Goal: Contribute content: Contribute content

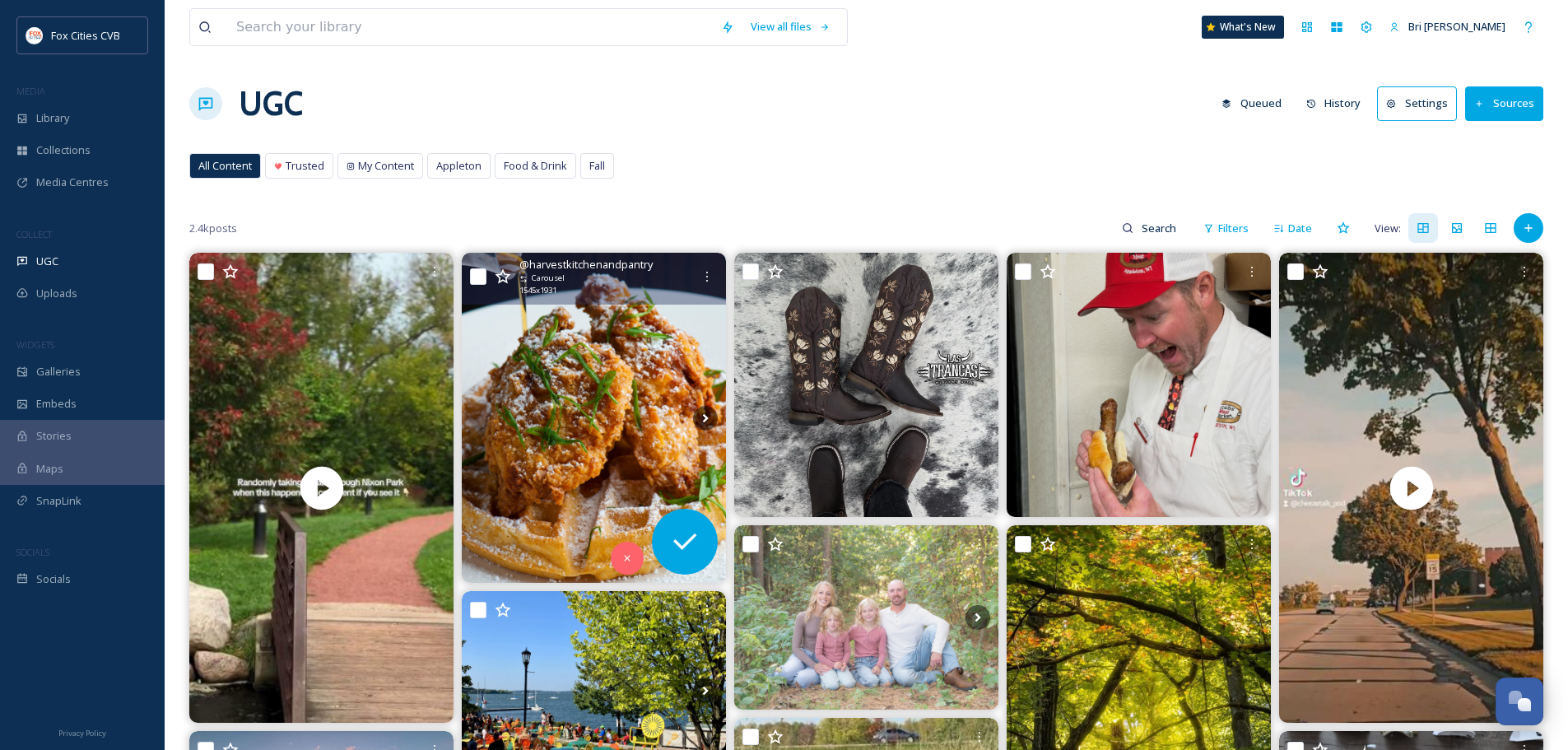
click at [666, 405] on img at bounding box center [594, 417] width 264 height 330
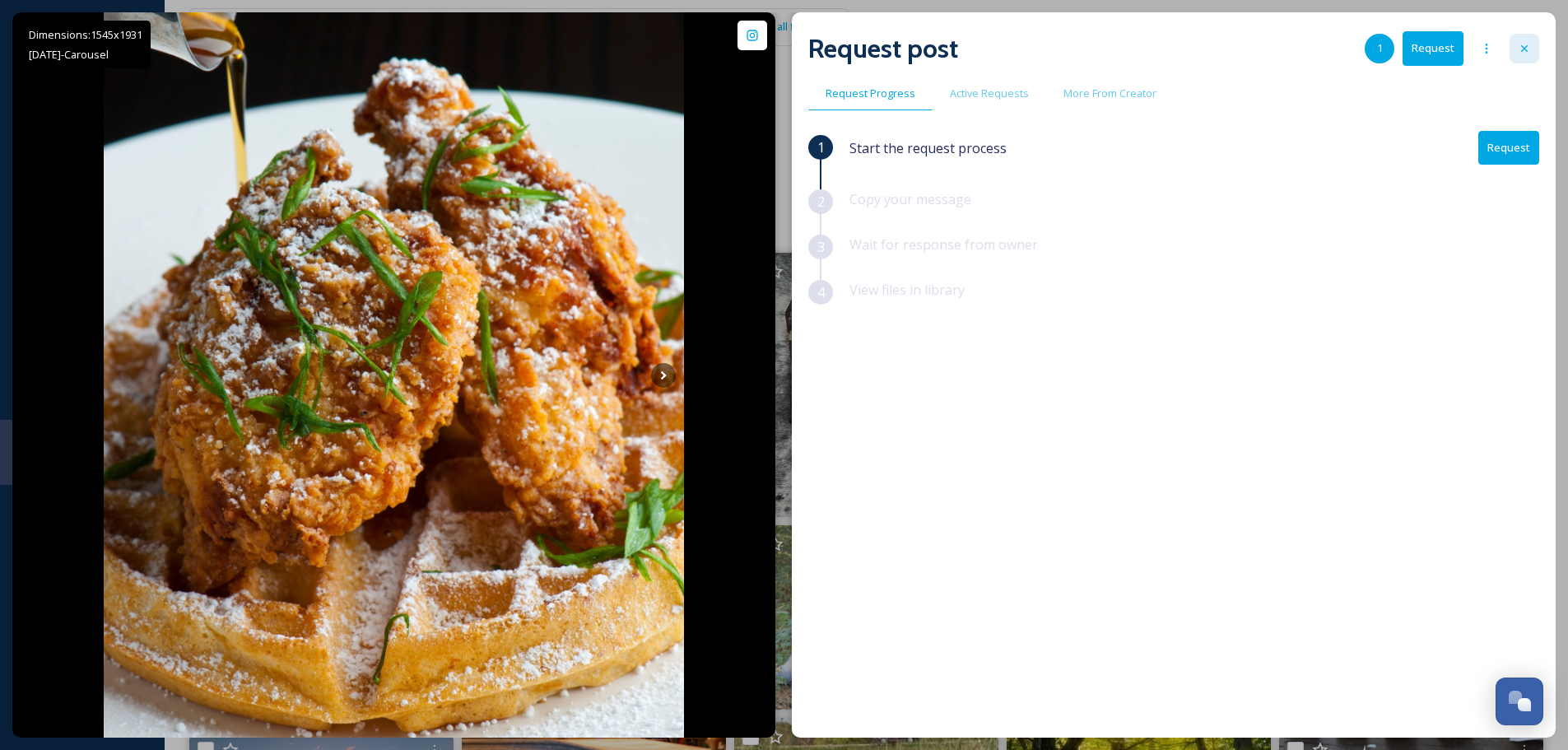
click at [1524, 45] on icon at bounding box center [1524, 48] width 13 height 13
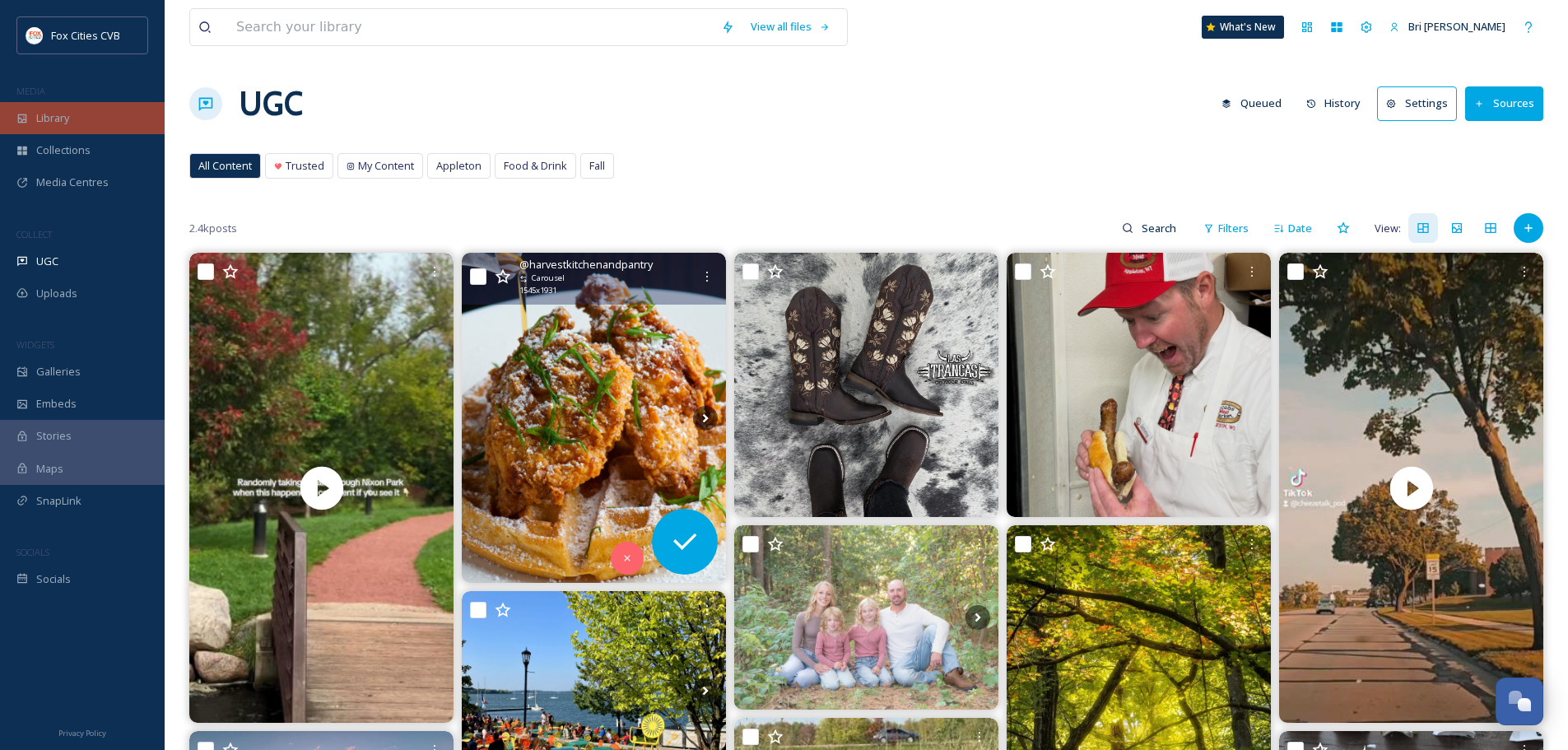
click at [82, 111] on div "Library" at bounding box center [82, 117] width 164 height 32
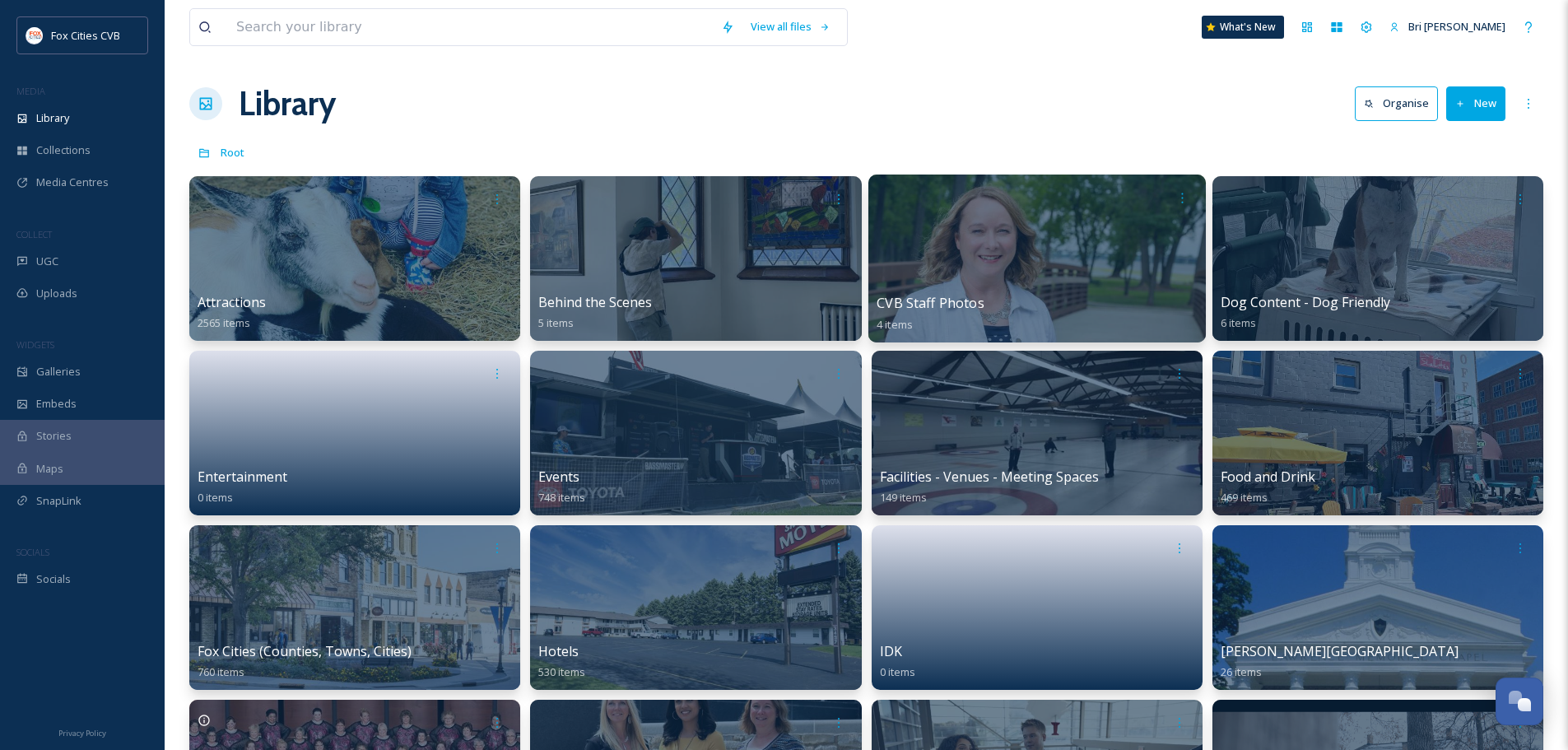
click at [1015, 281] on div at bounding box center [1036, 258] width 337 height 168
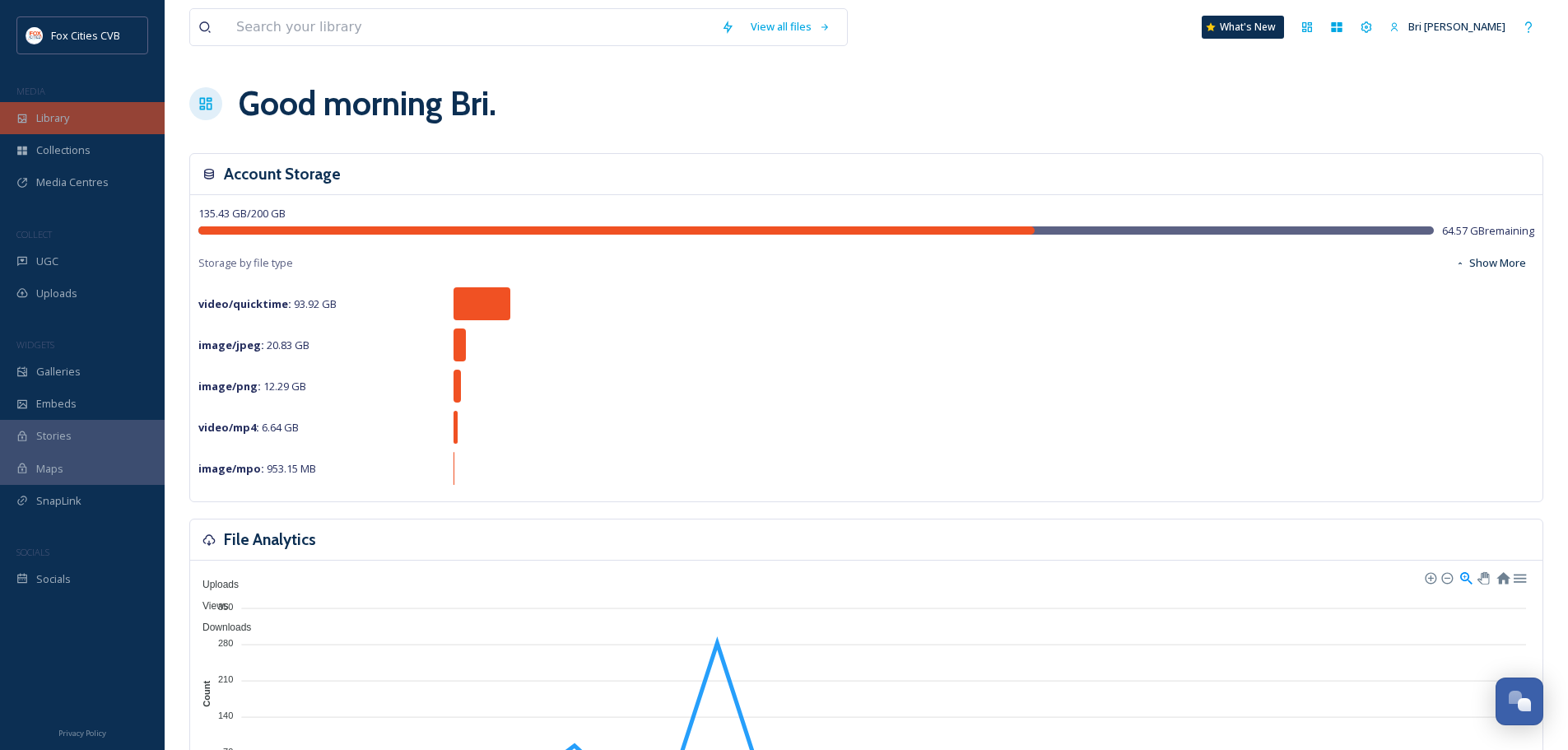
click at [47, 122] on span "Library" at bounding box center [53, 118] width 33 height 16
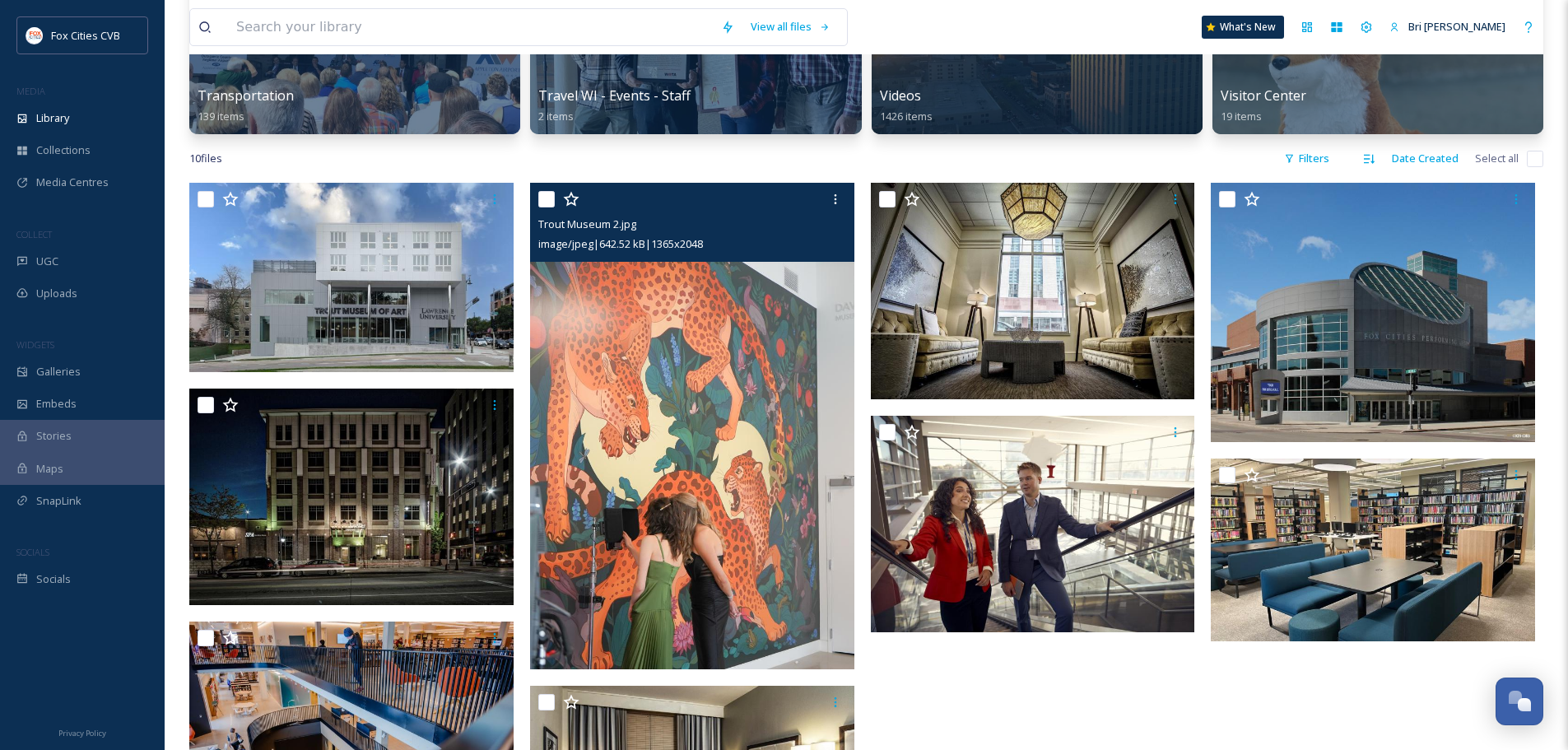
scroll to position [1070, 0]
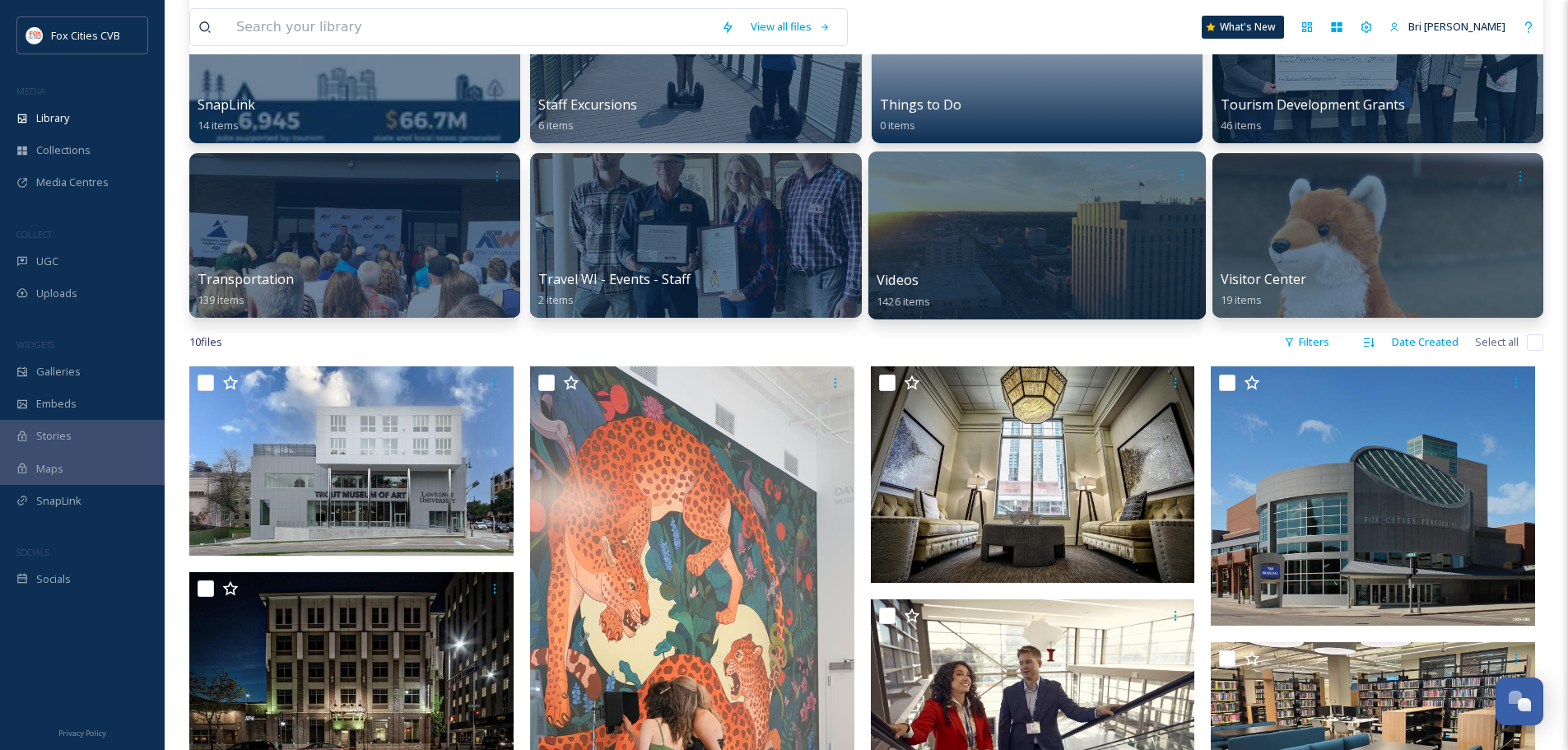
click at [908, 233] on div at bounding box center [1036, 236] width 337 height 168
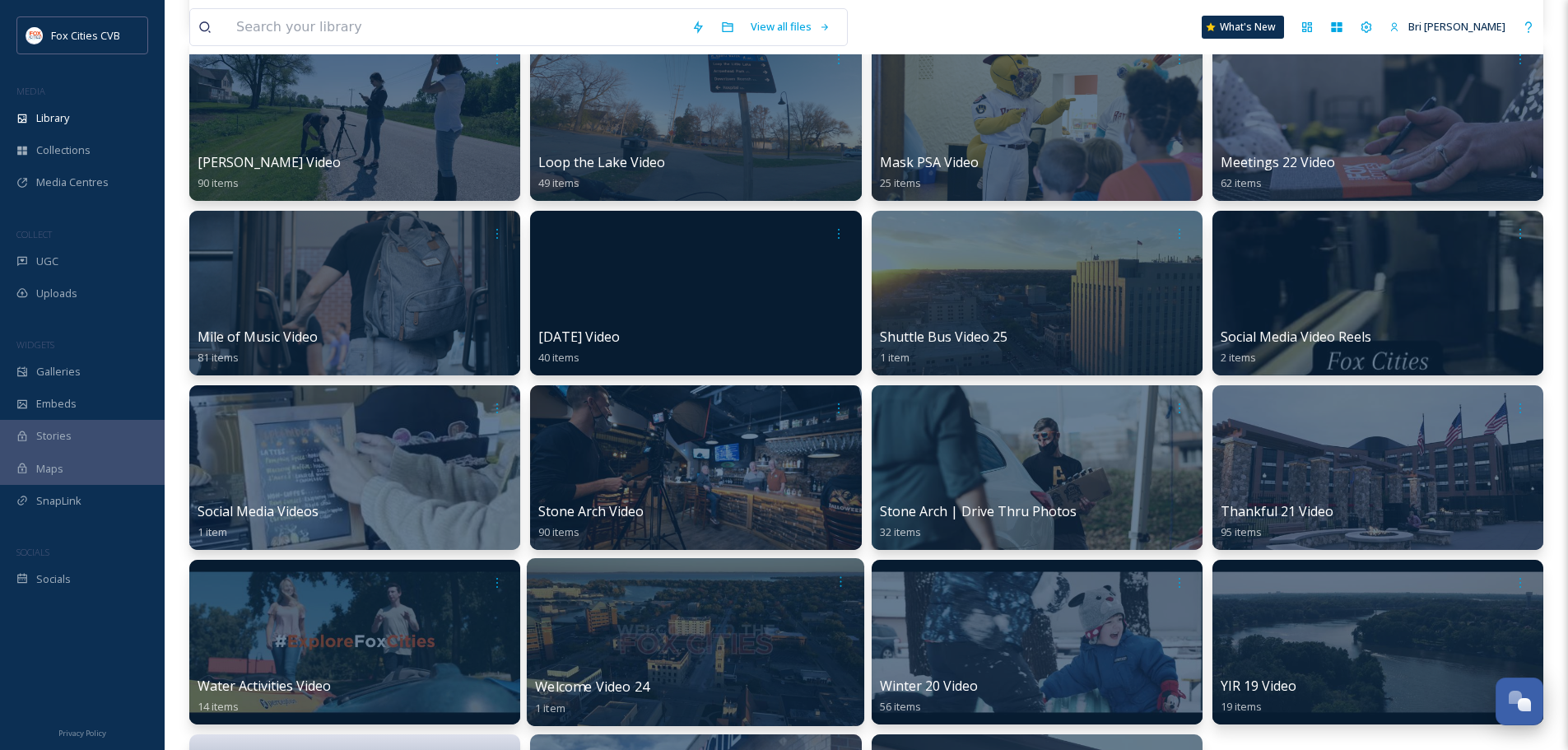
scroll to position [658, 0]
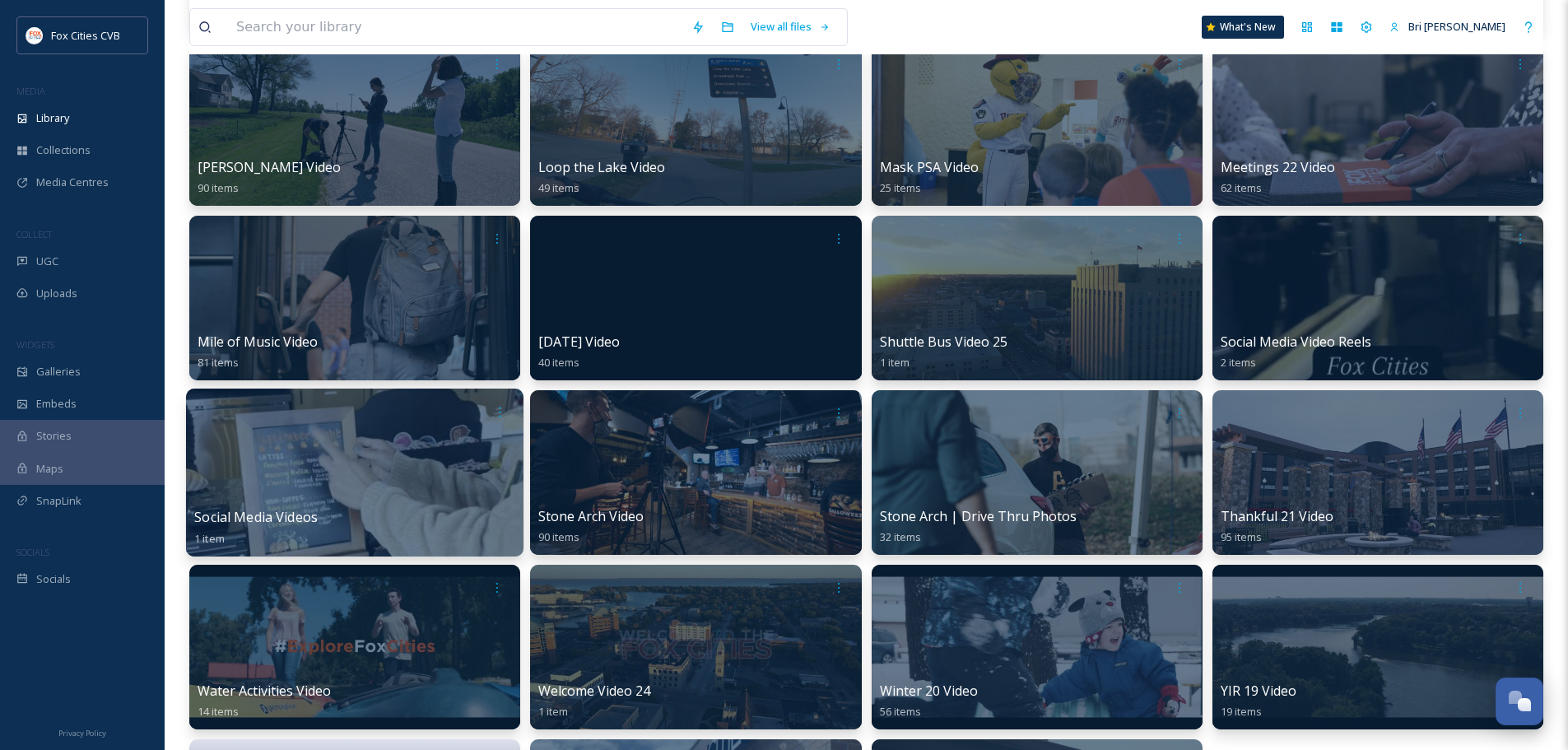
click at [290, 469] on div at bounding box center [354, 472] width 337 height 168
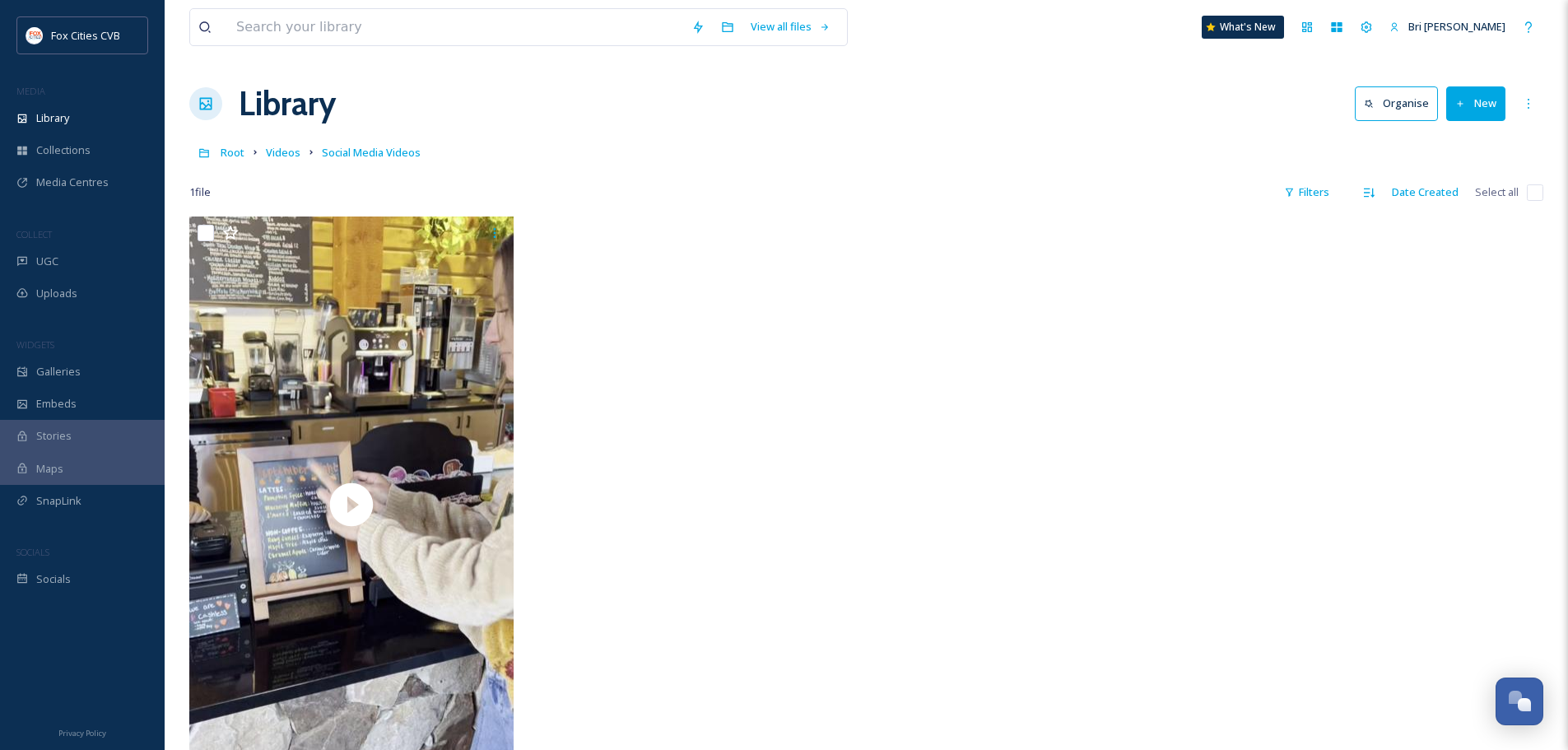
click at [1481, 111] on button "New" at bounding box center [1476, 103] width 60 height 34
click at [1457, 135] on span "File Upload" at bounding box center [1469, 142] width 55 height 16
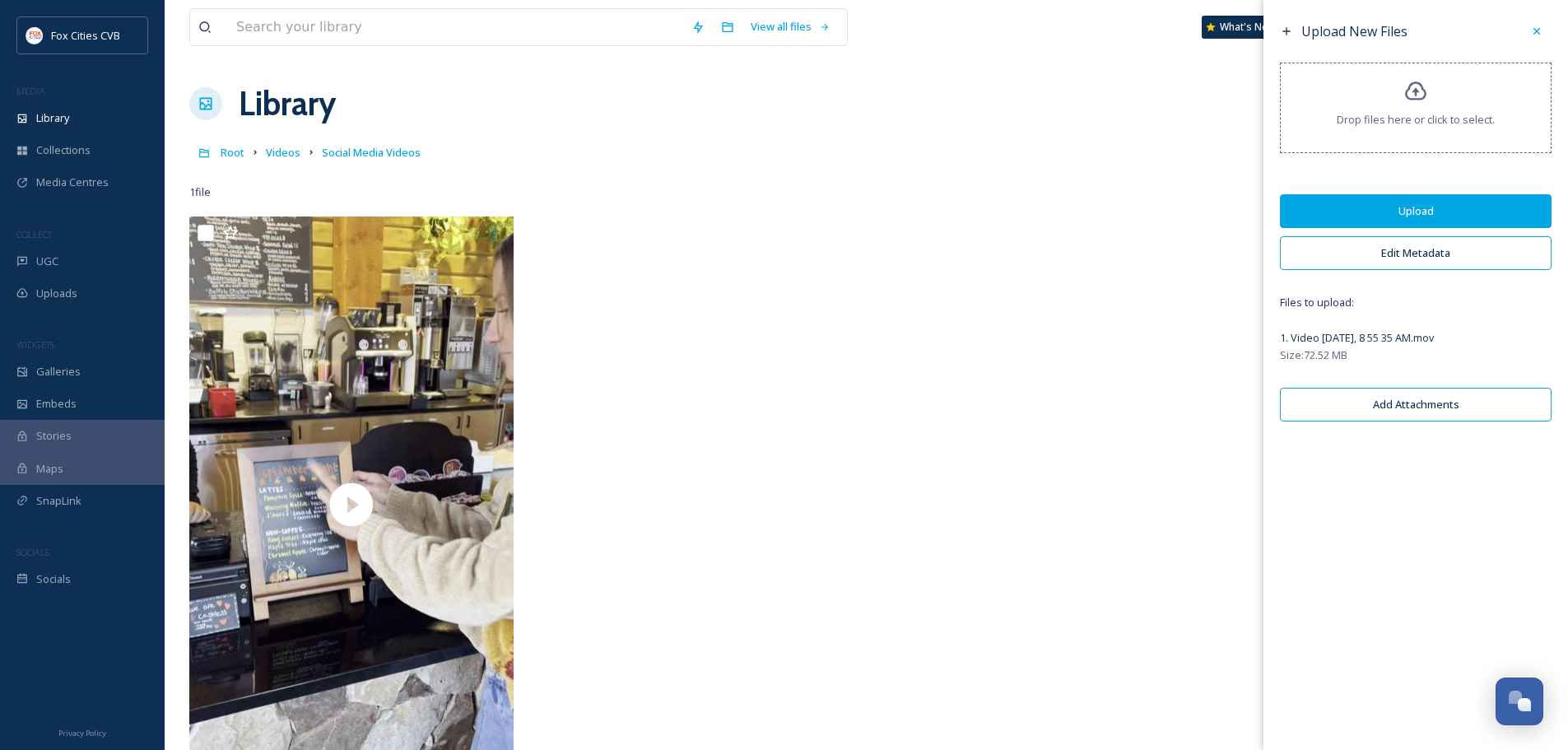
click at [1446, 200] on button "Upload" at bounding box center [1416, 211] width 272 height 34
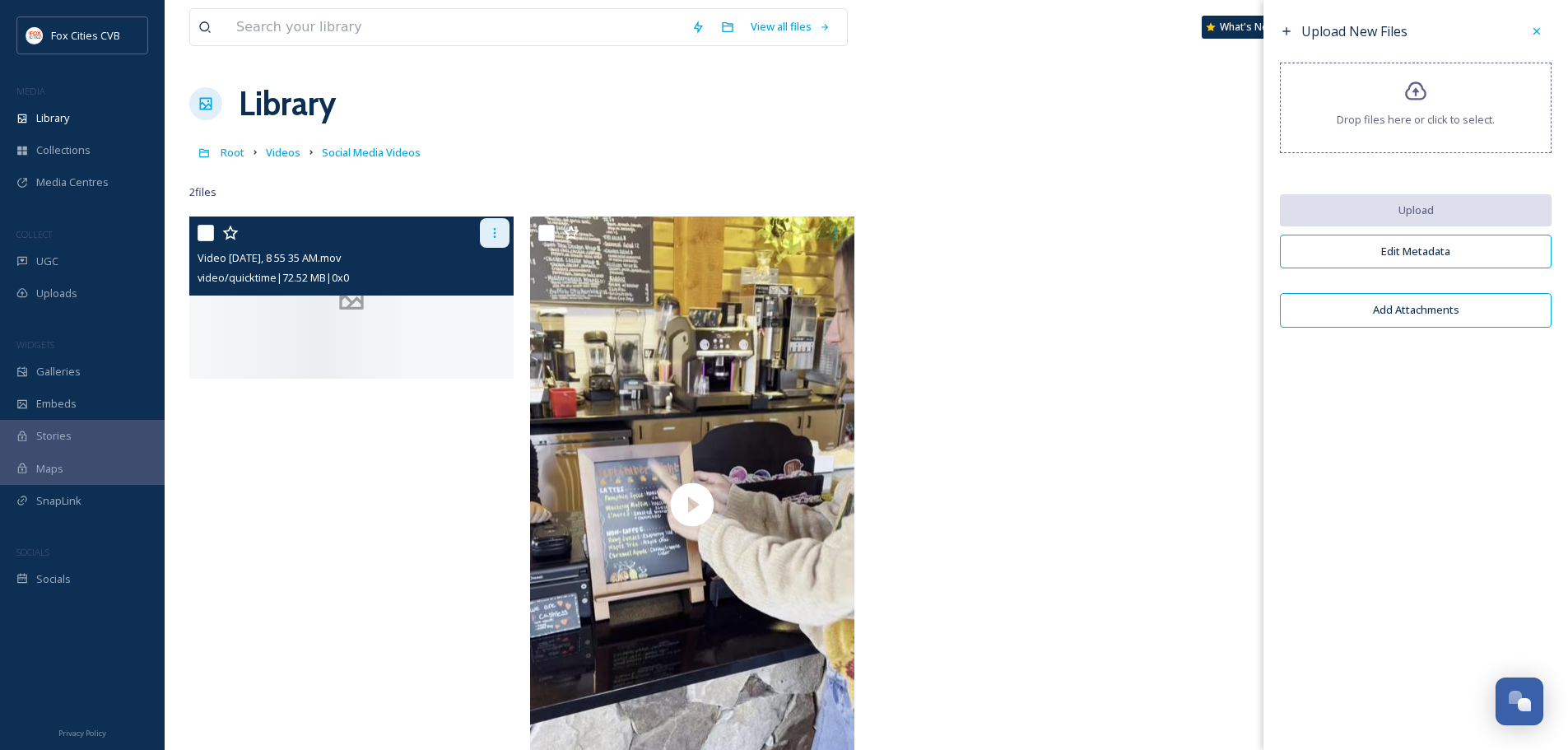
click at [495, 232] on icon at bounding box center [494, 233] width 3 height 10
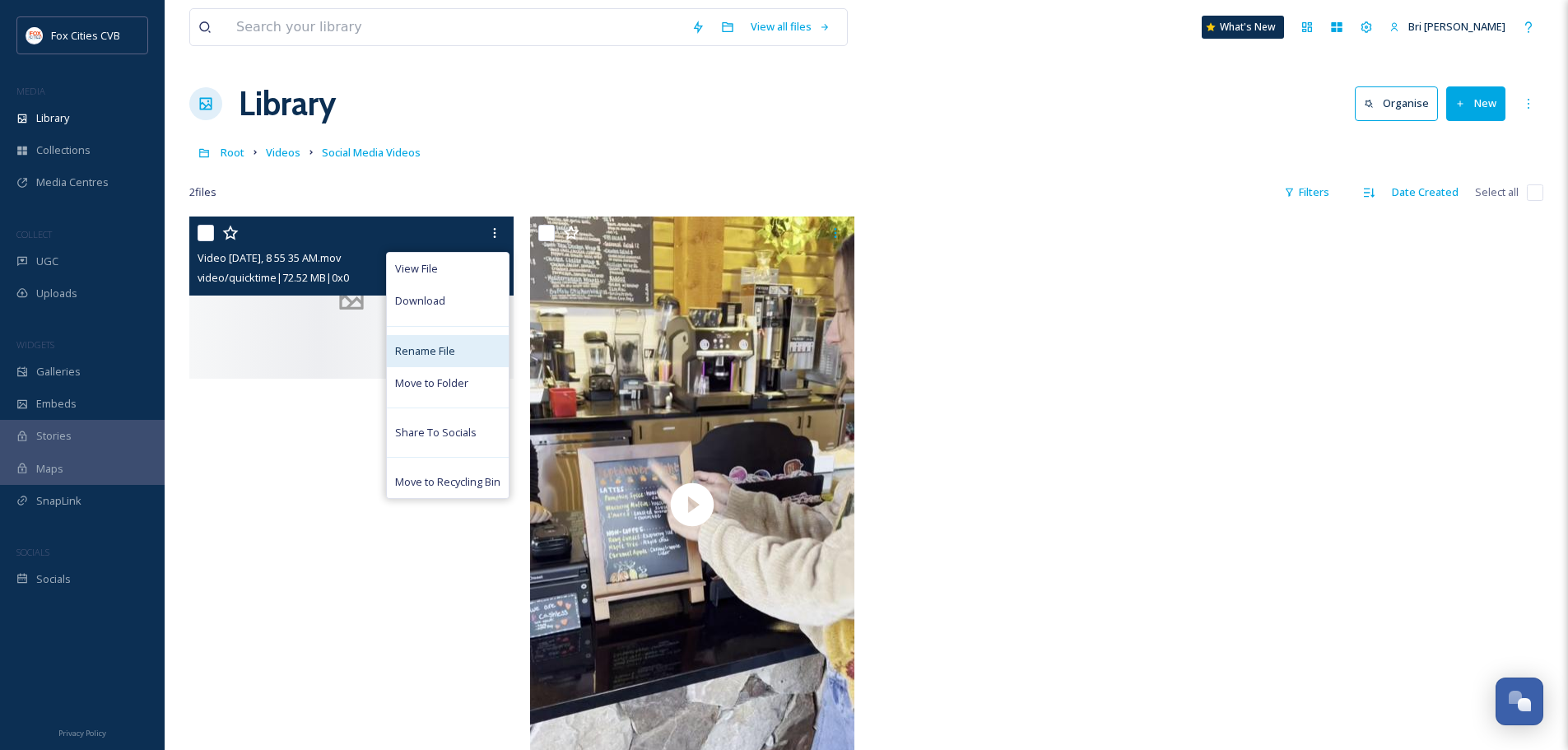
click at [434, 349] on span "Rename File" at bounding box center [425, 351] width 60 height 16
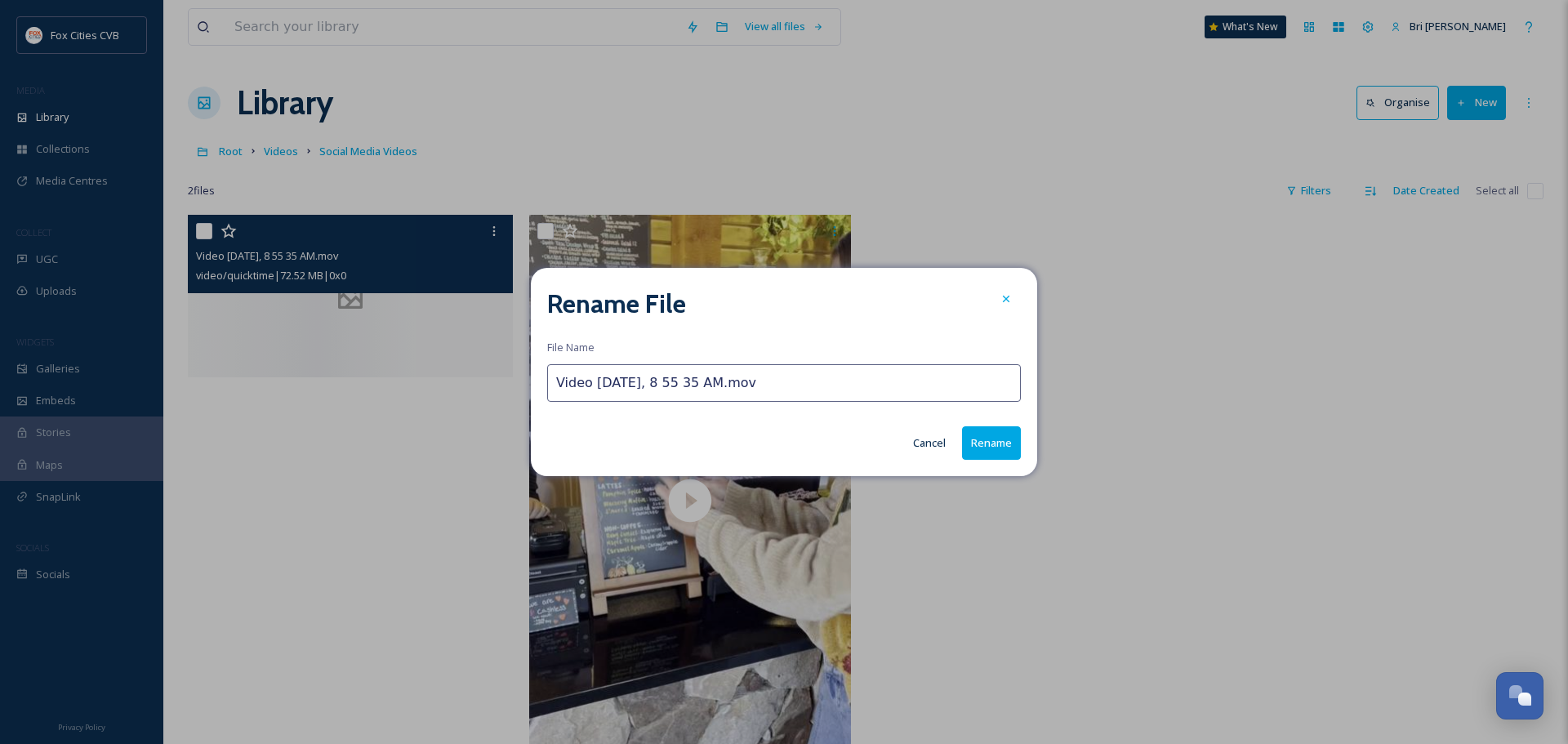
click at [819, 386] on input "Video [DATE], 8 55 35 AM.mov" at bounding box center [784, 382] width 474 height 38
click at [817, 386] on input "Video [DATE], 8 55 35 AM.mov" at bounding box center [784, 382] width 474 height 38
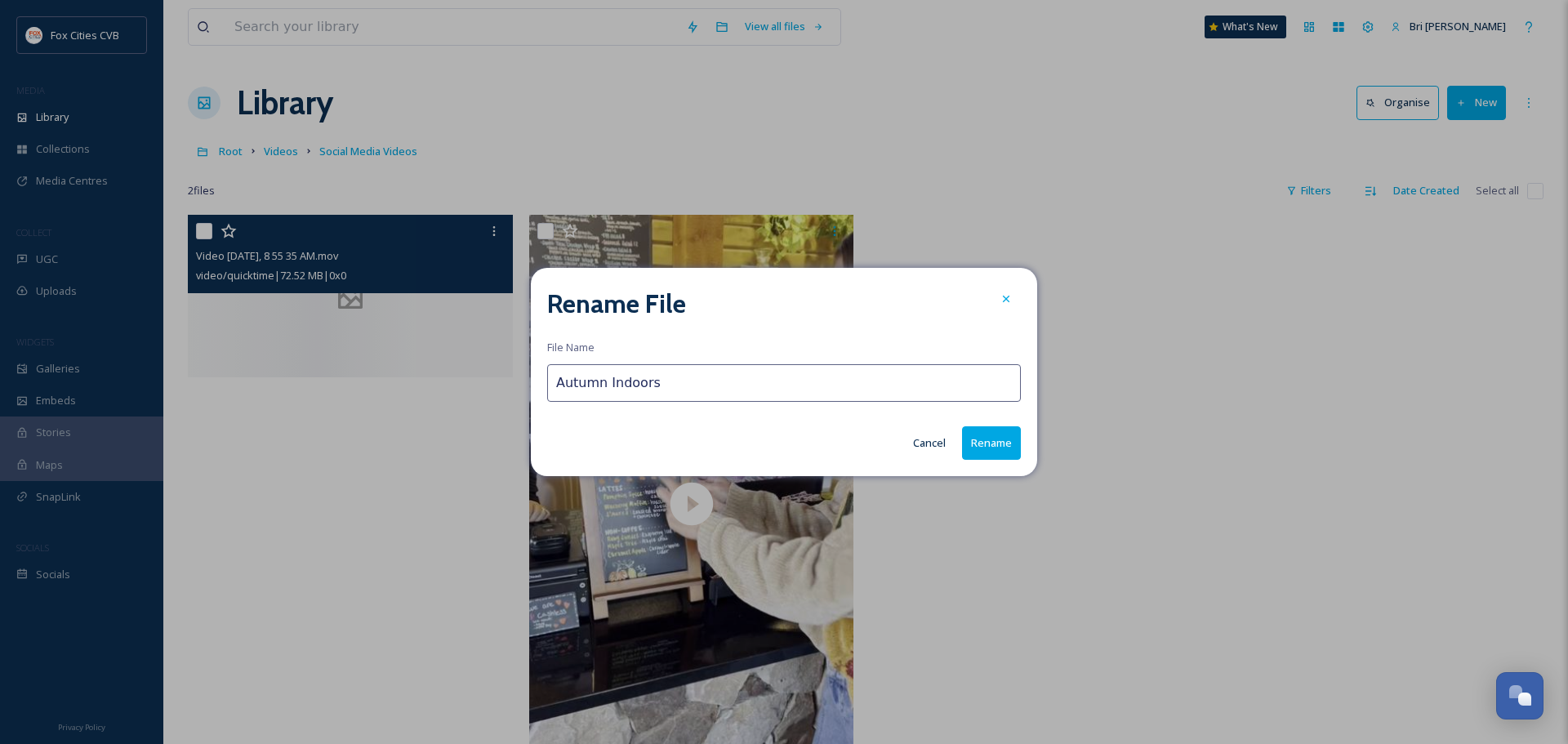
type input "Autumn Indoors"
click at [1003, 444] on button "Rename" at bounding box center [991, 442] width 59 height 34
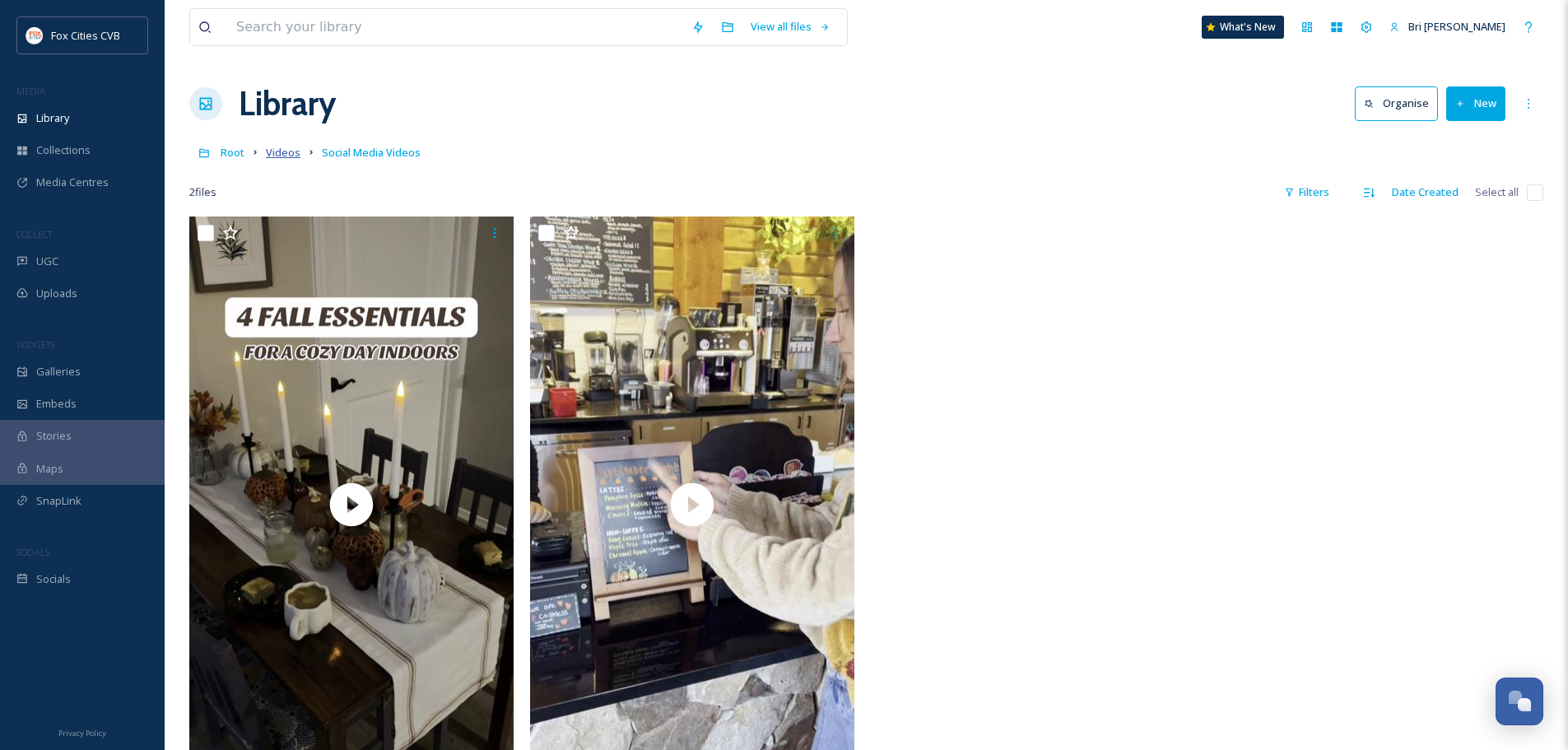
click at [271, 155] on span "Videos" at bounding box center [283, 152] width 34 height 15
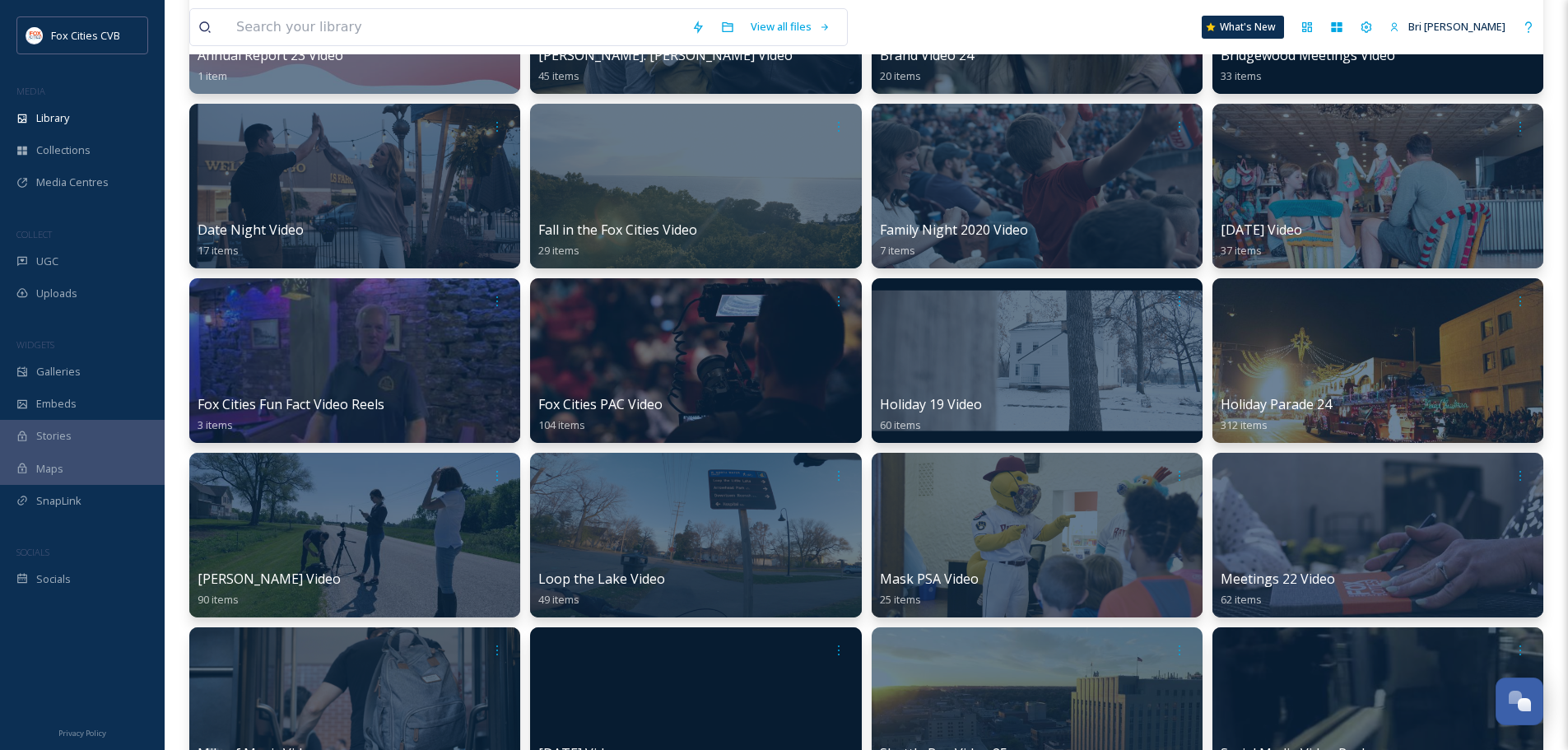
scroll to position [330, 0]
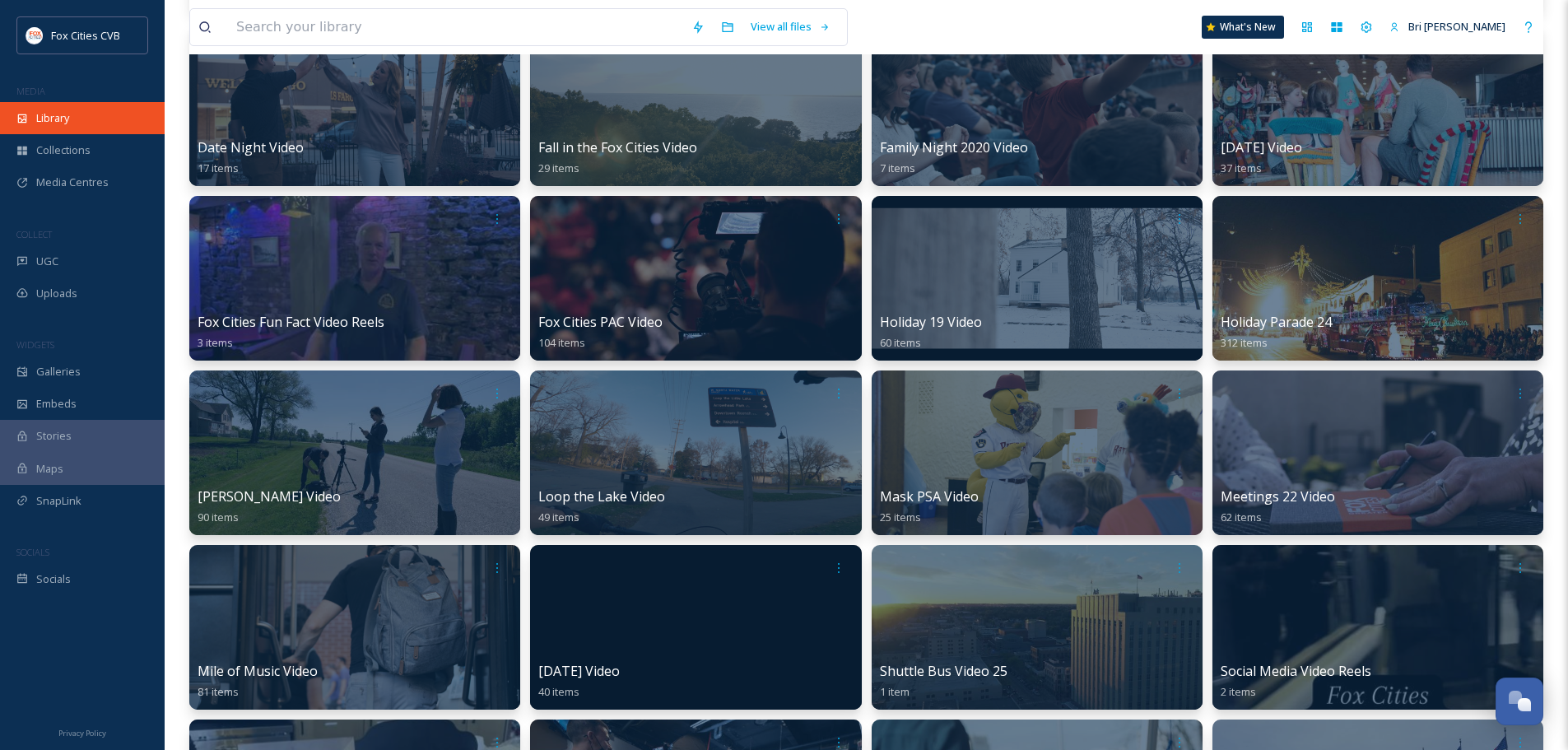
click at [67, 117] on span "Library" at bounding box center [53, 118] width 33 height 16
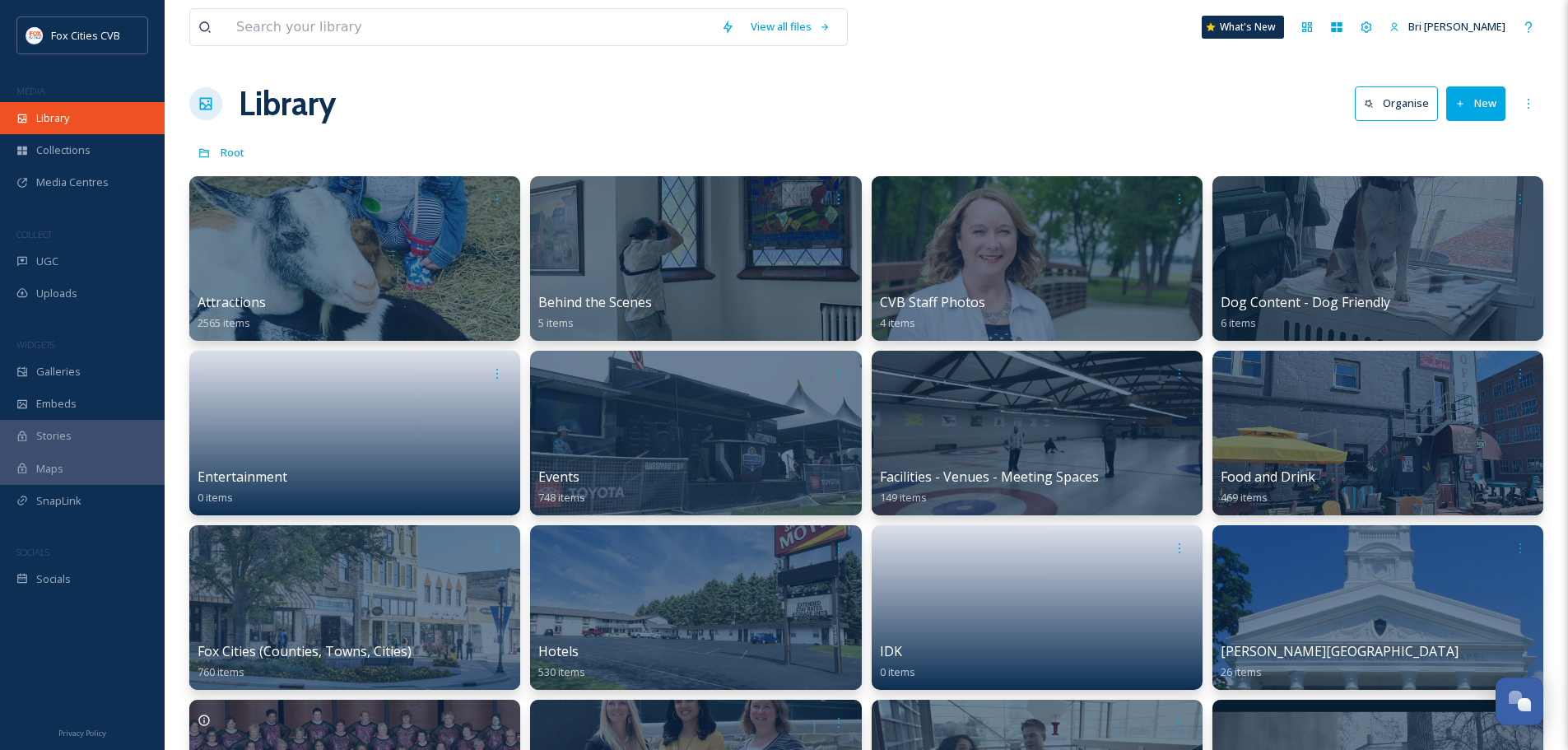
click at [80, 113] on div "Library" at bounding box center [82, 117] width 164 height 32
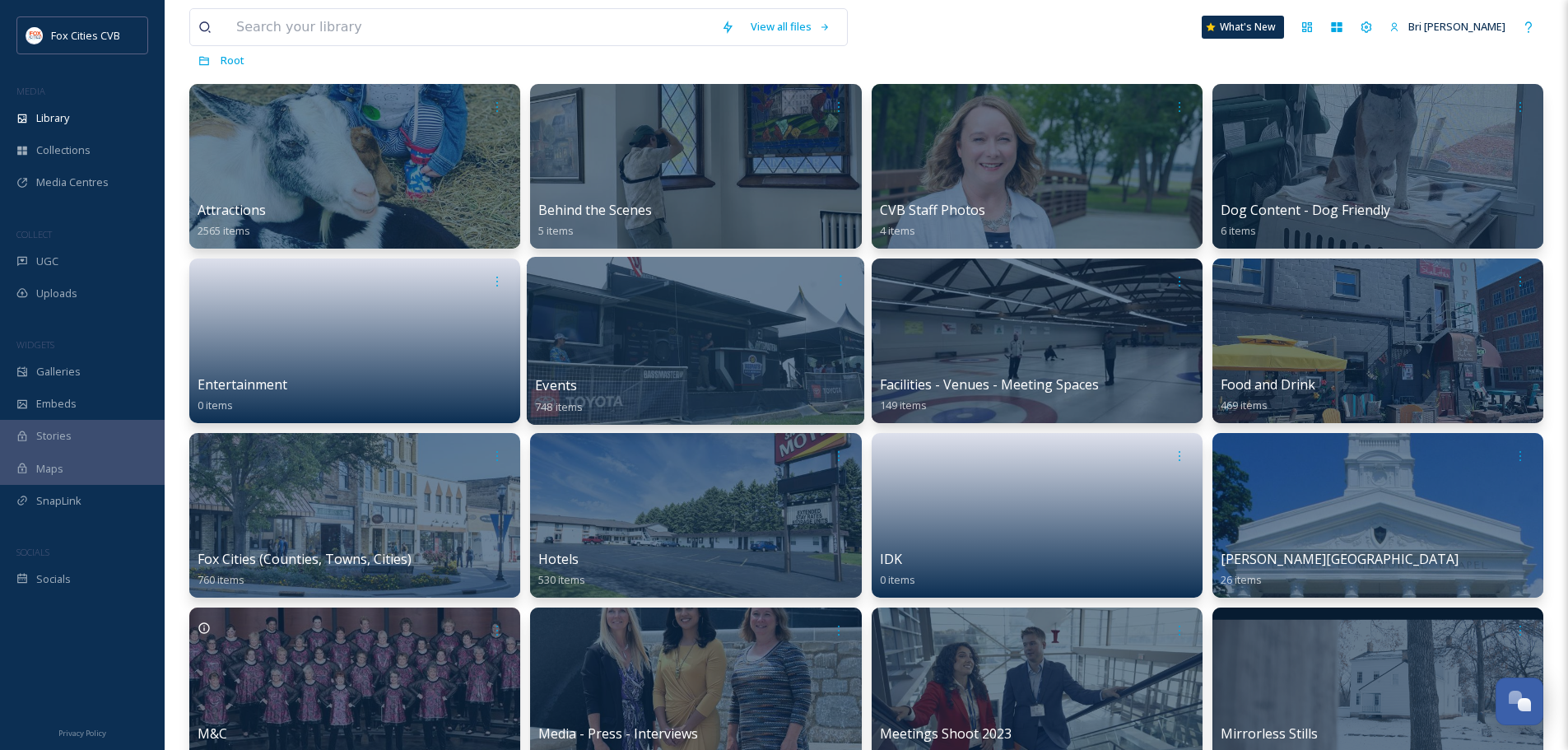
scroll to position [164, 0]
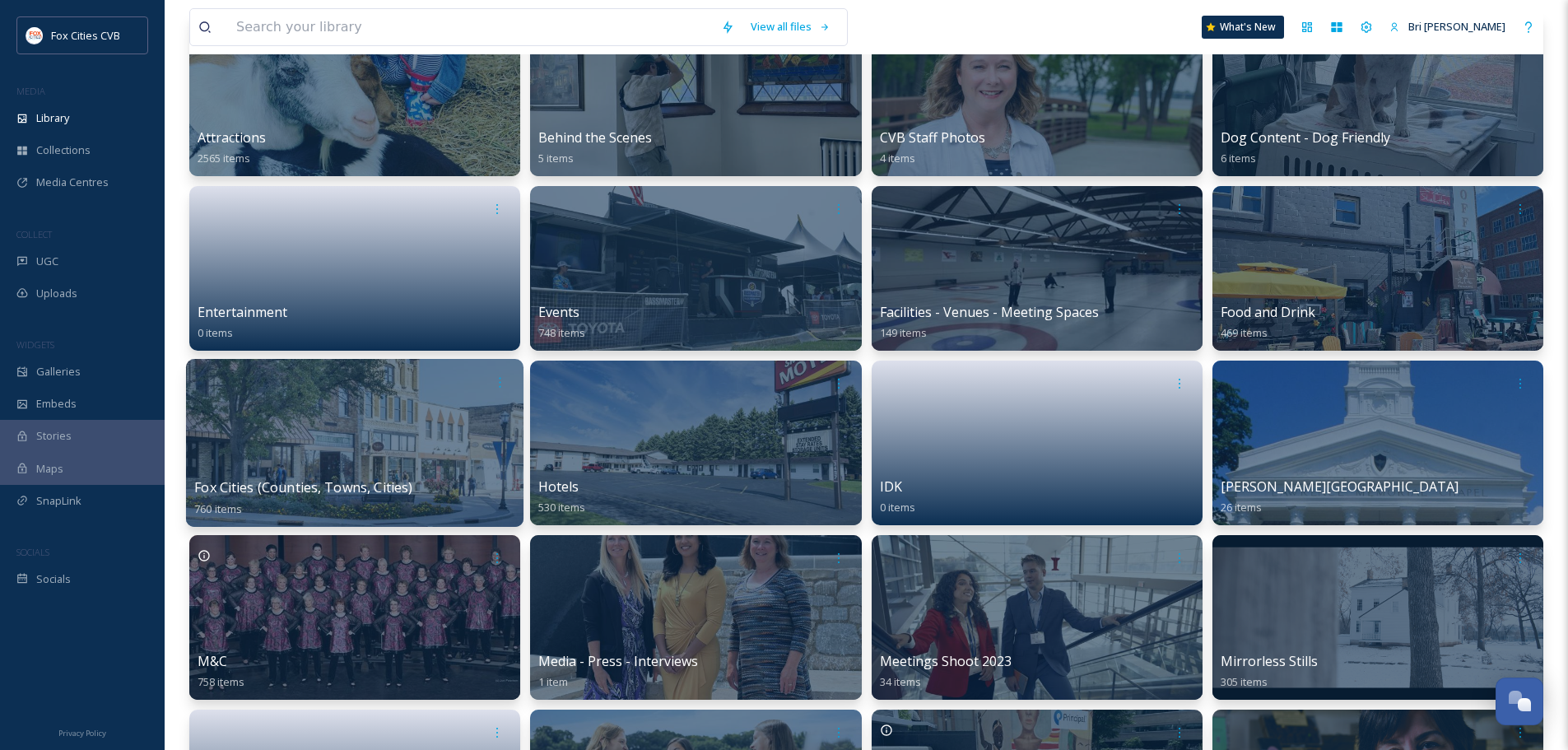
click at [476, 425] on div at bounding box center [354, 443] width 337 height 168
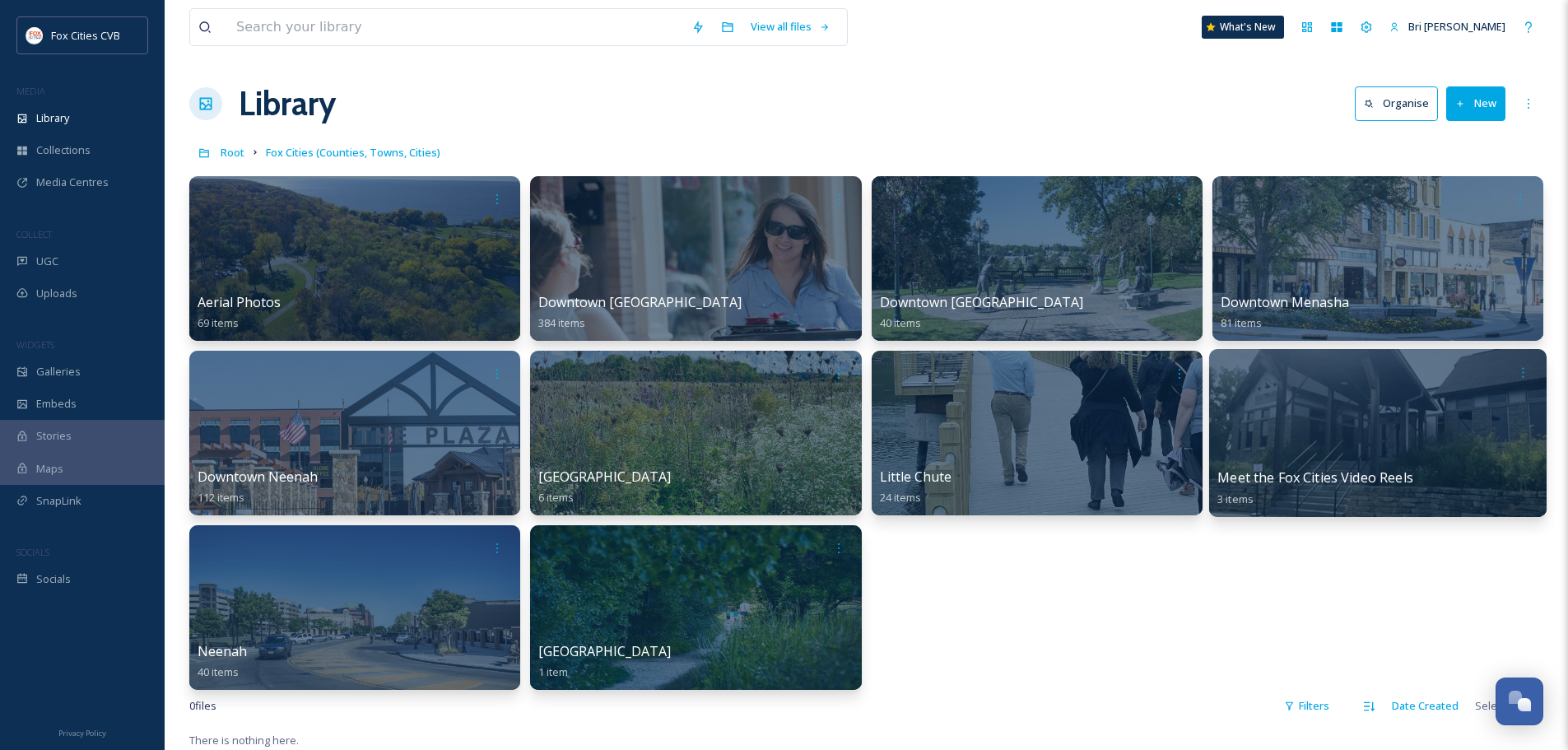
click at [1278, 413] on div at bounding box center [1377, 433] width 337 height 168
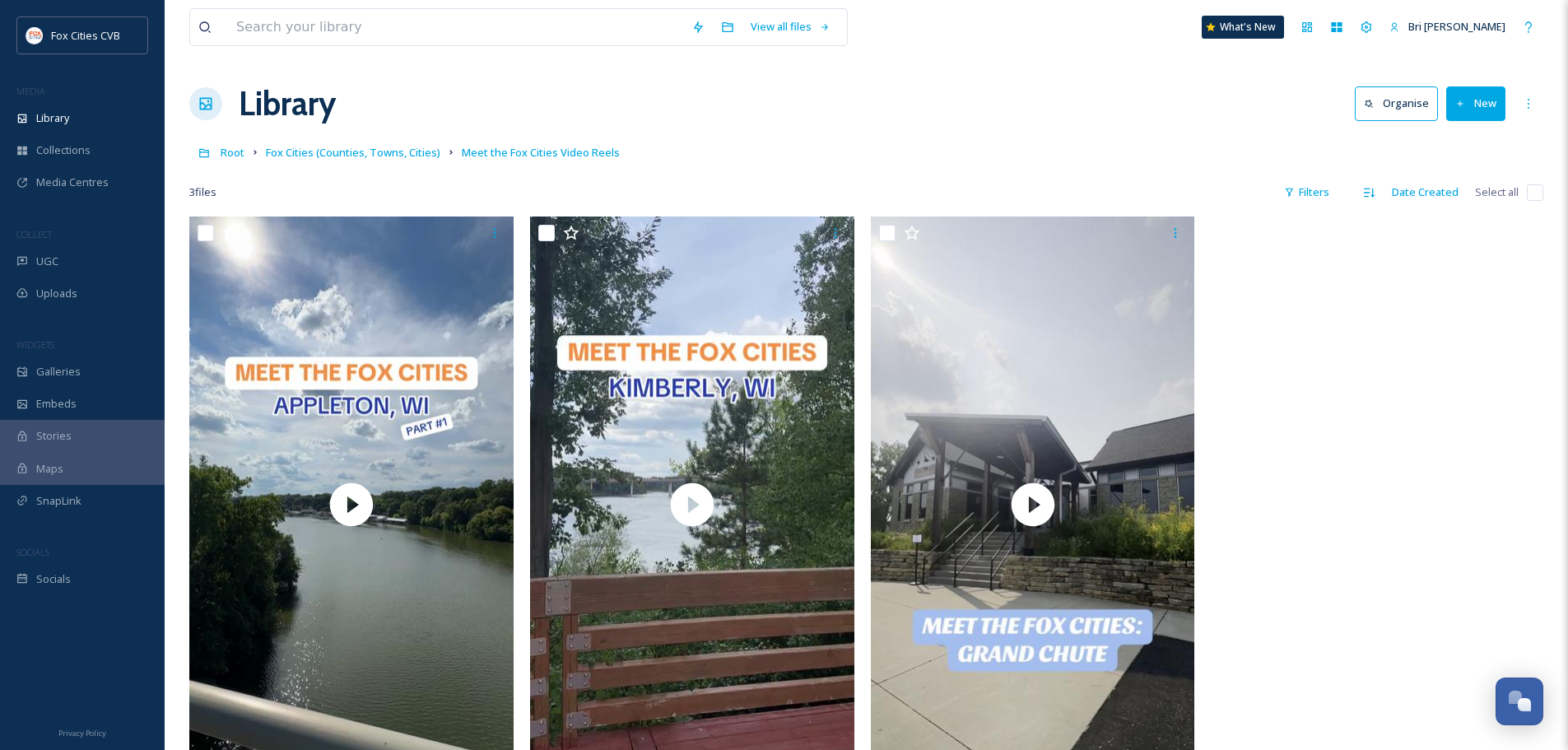
click at [1449, 96] on button "New" at bounding box center [1476, 103] width 60 height 34
click at [1461, 142] on span "File Upload" at bounding box center [1469, 142] width 55 height 16
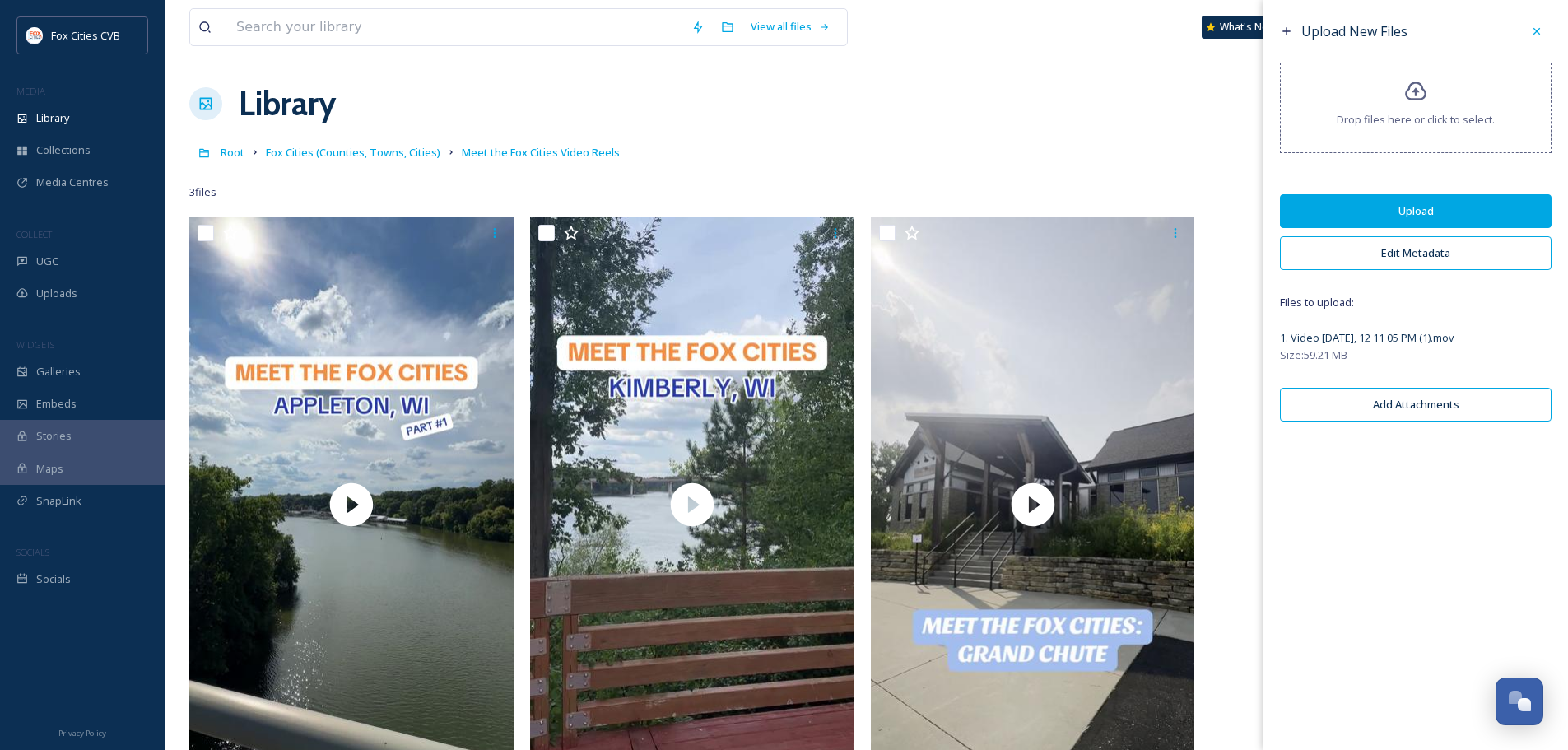
click at [1414, 261] on button "Edit Metadata" at bounding box center [1416, 253] width 272 height 34
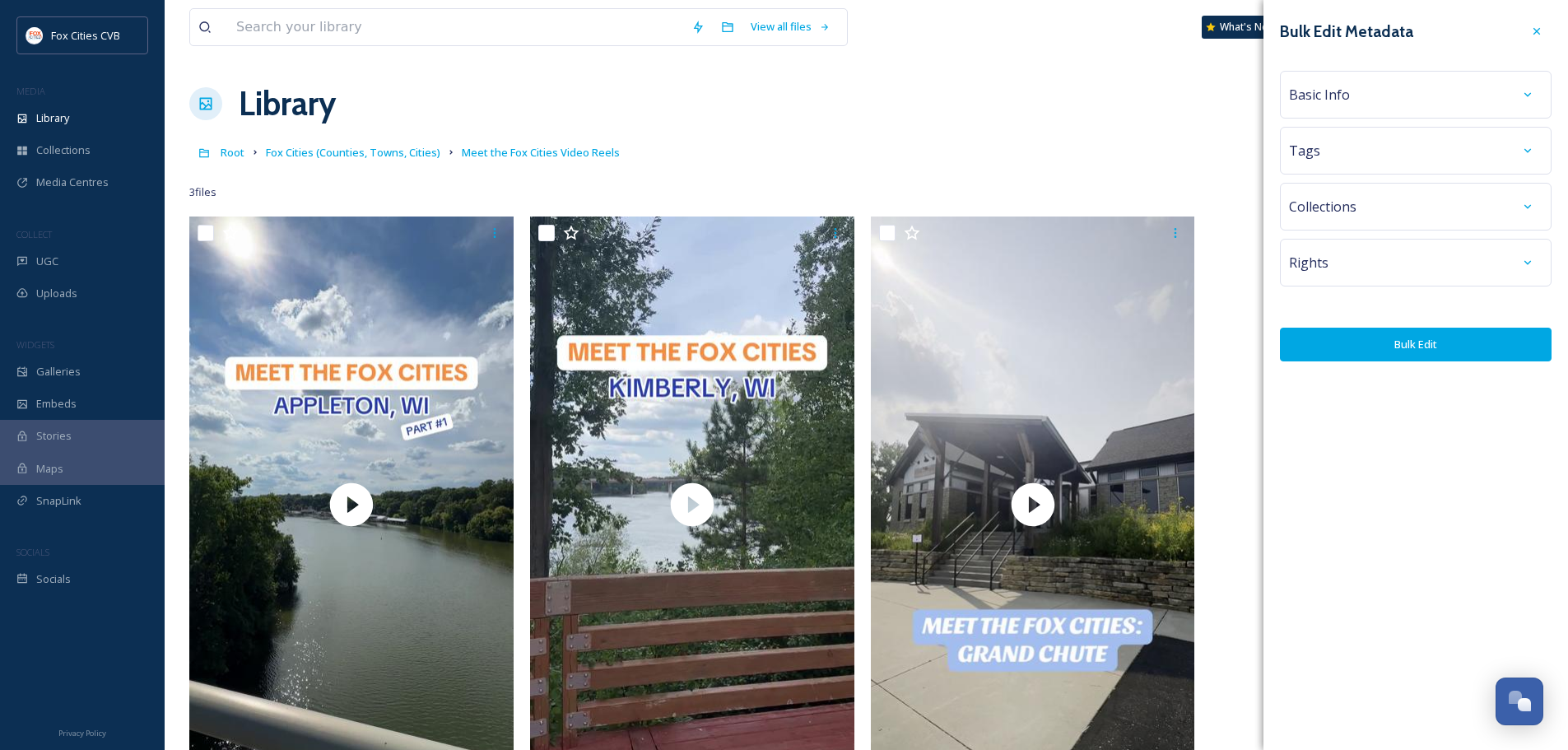
click at [1369, 111] on div "Basic Info" at bounding box center [1416, 94] width 272 height 48
click at [1368, 108] on div "Basic Info" at bounding box center [1415, 95] width 253 height 29
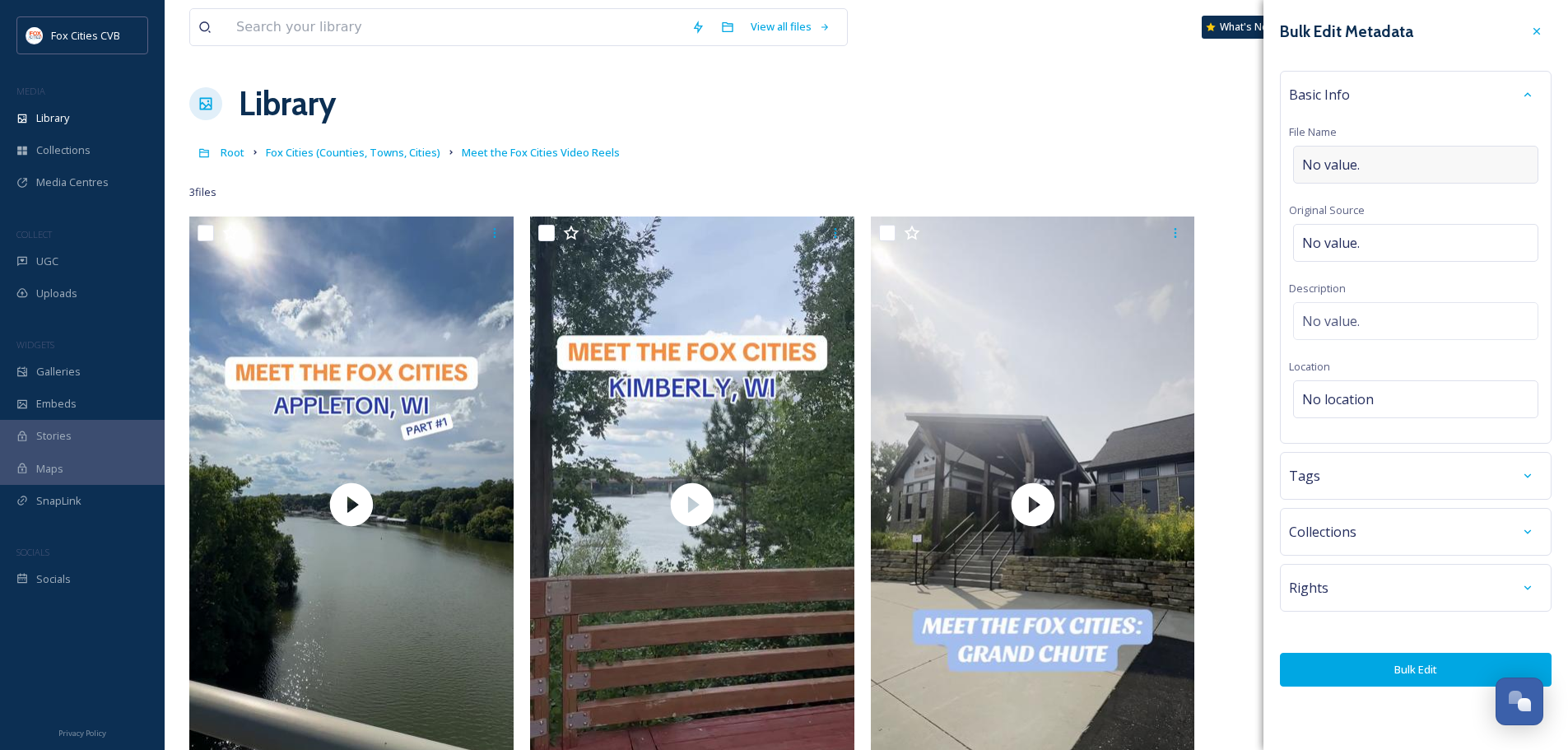
click at [1341, 169] on span "No value." at bounding box center [1330, 164] width 58 height 20
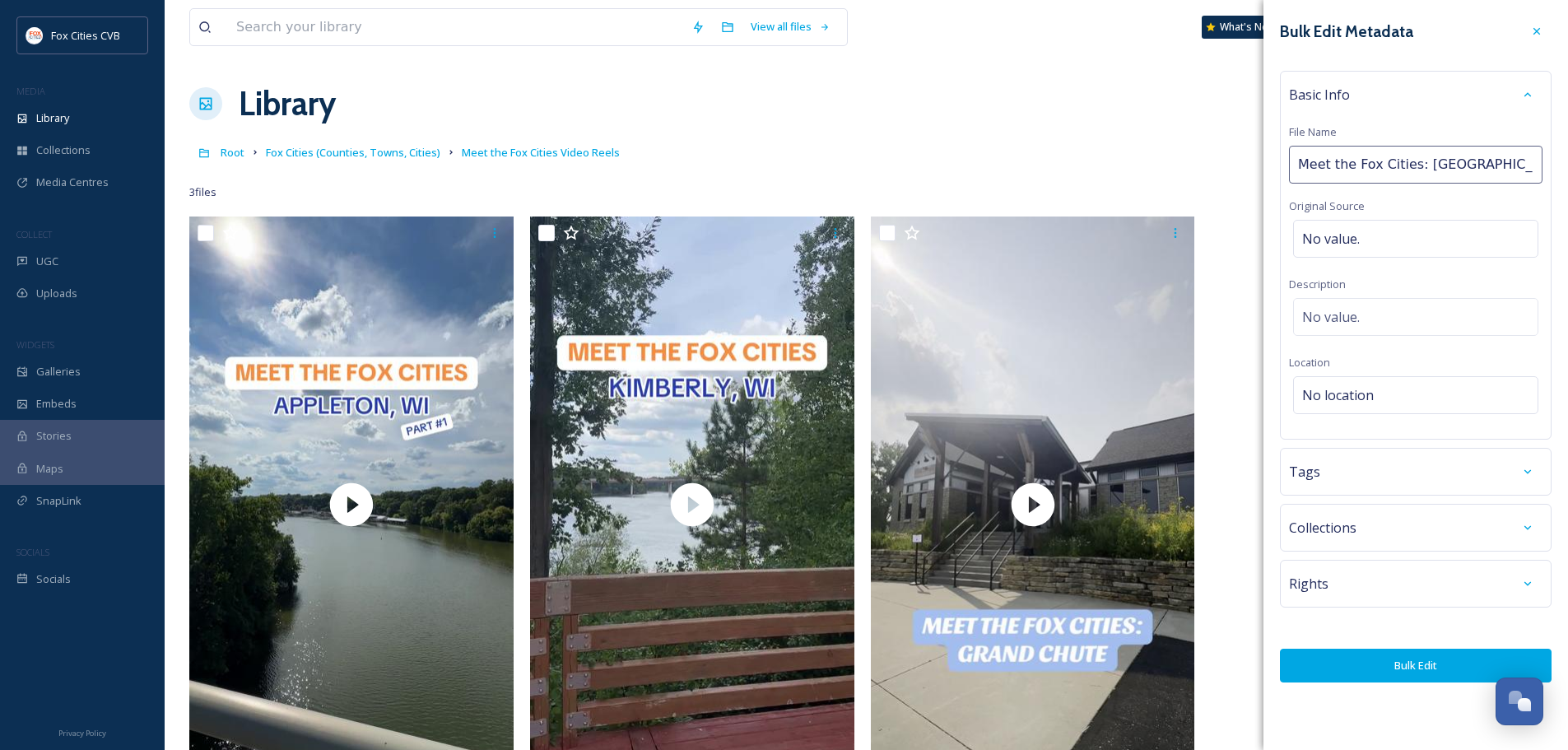
type input "Meet the Fox Cities: [GEOGRAPHIC_DATA] (part 2)"
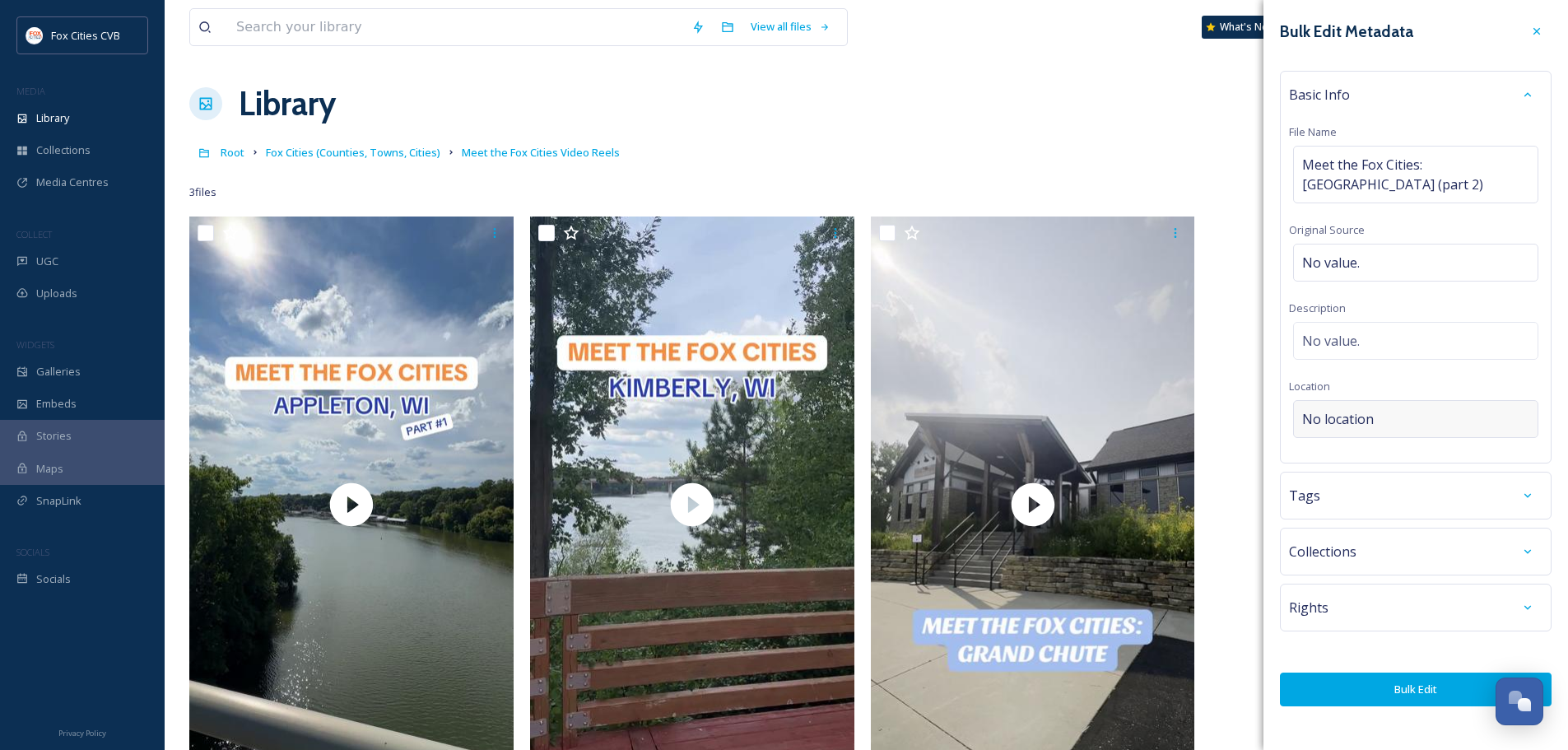
click at [1345, 409] on span "No location" at bounding box center [1337, 419] width 71 height 20
click at [1334, 401] on input at bounding box center [1415, 419] width 244 height 36
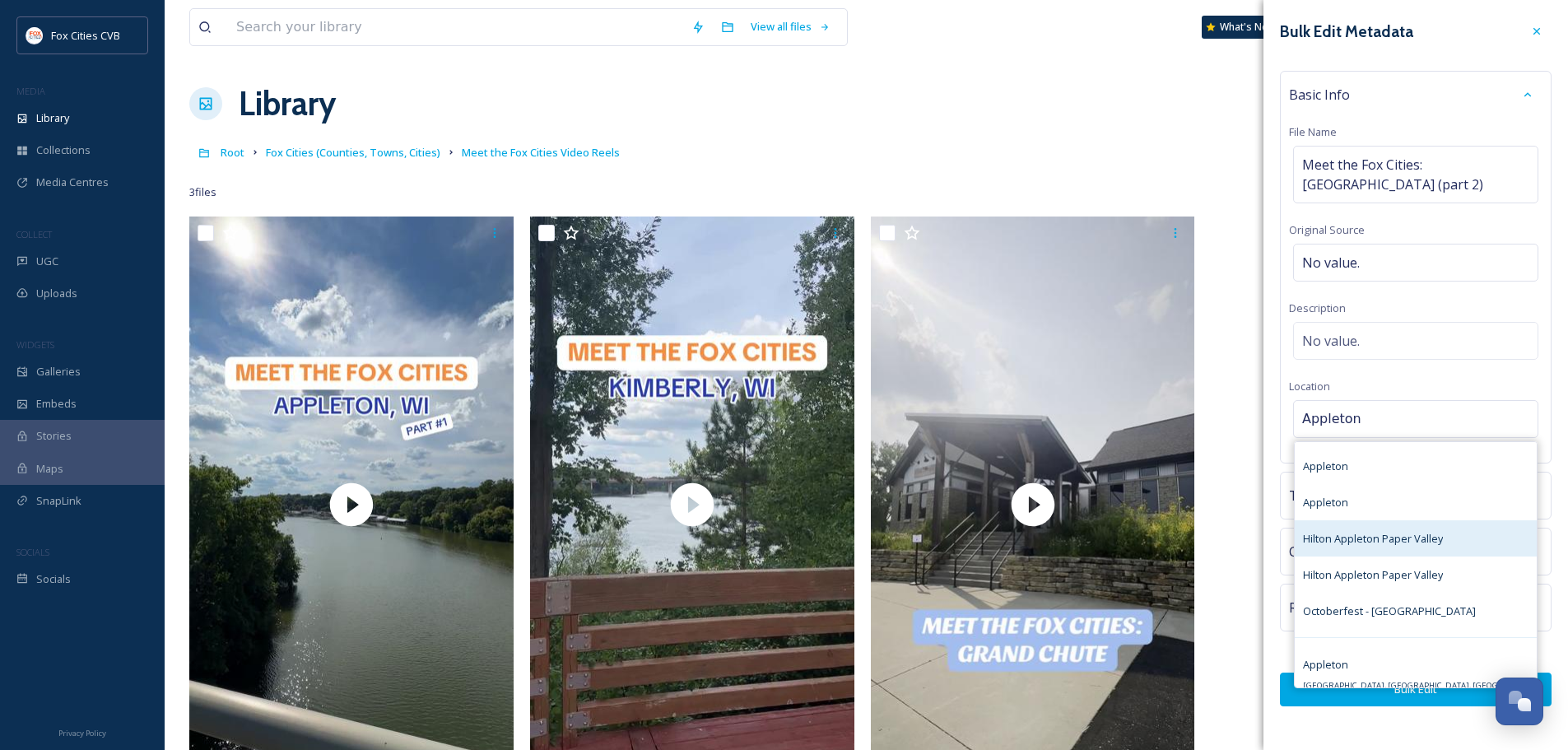
scroll to position [32, 0]
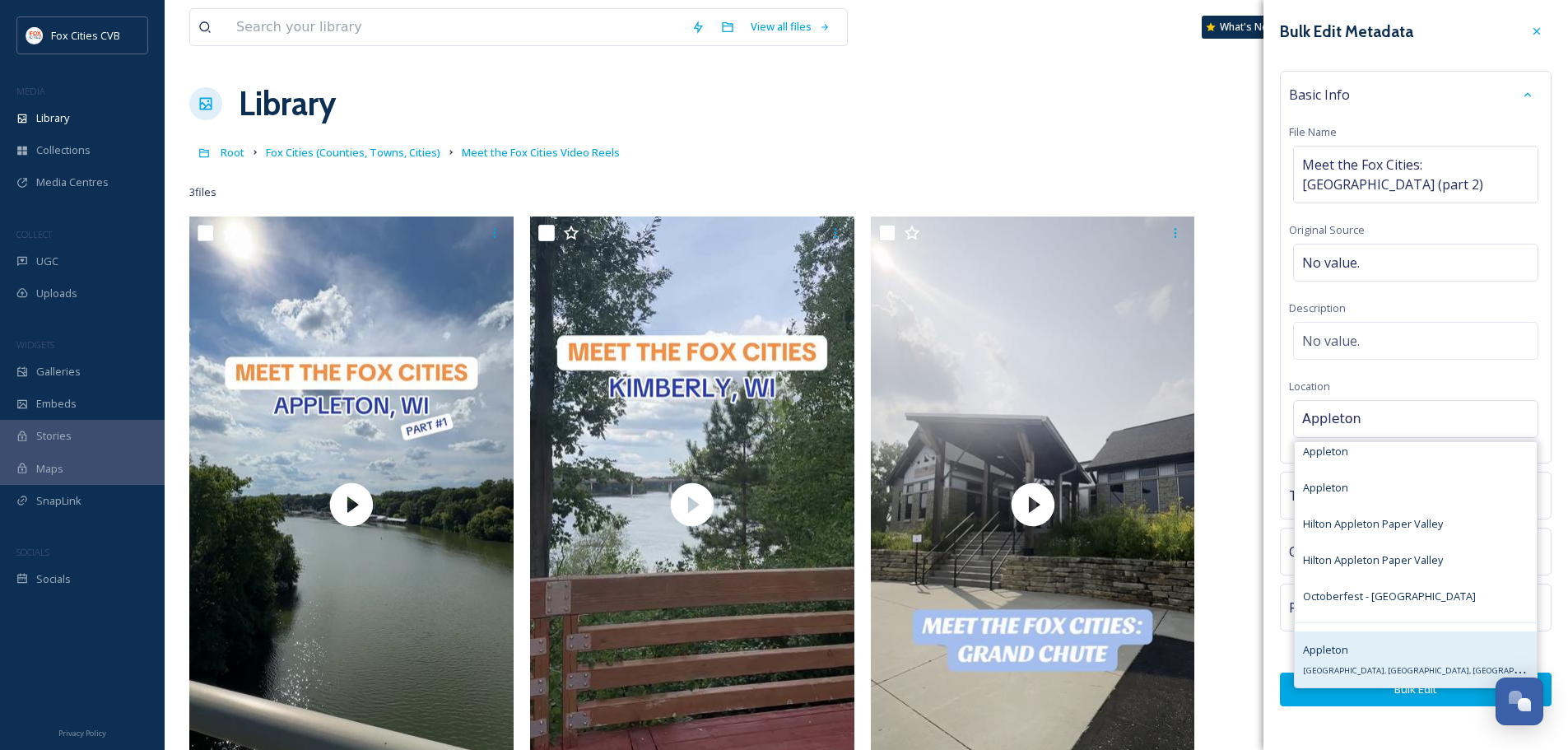
type input "Appleton"
click at [1354, 640] on div "Appleton Appleton, [GEOGRAPHIC_DATA], [GEOGRAPHIC_DATA]" at bounding box center [1415, 659] width 226 height 39
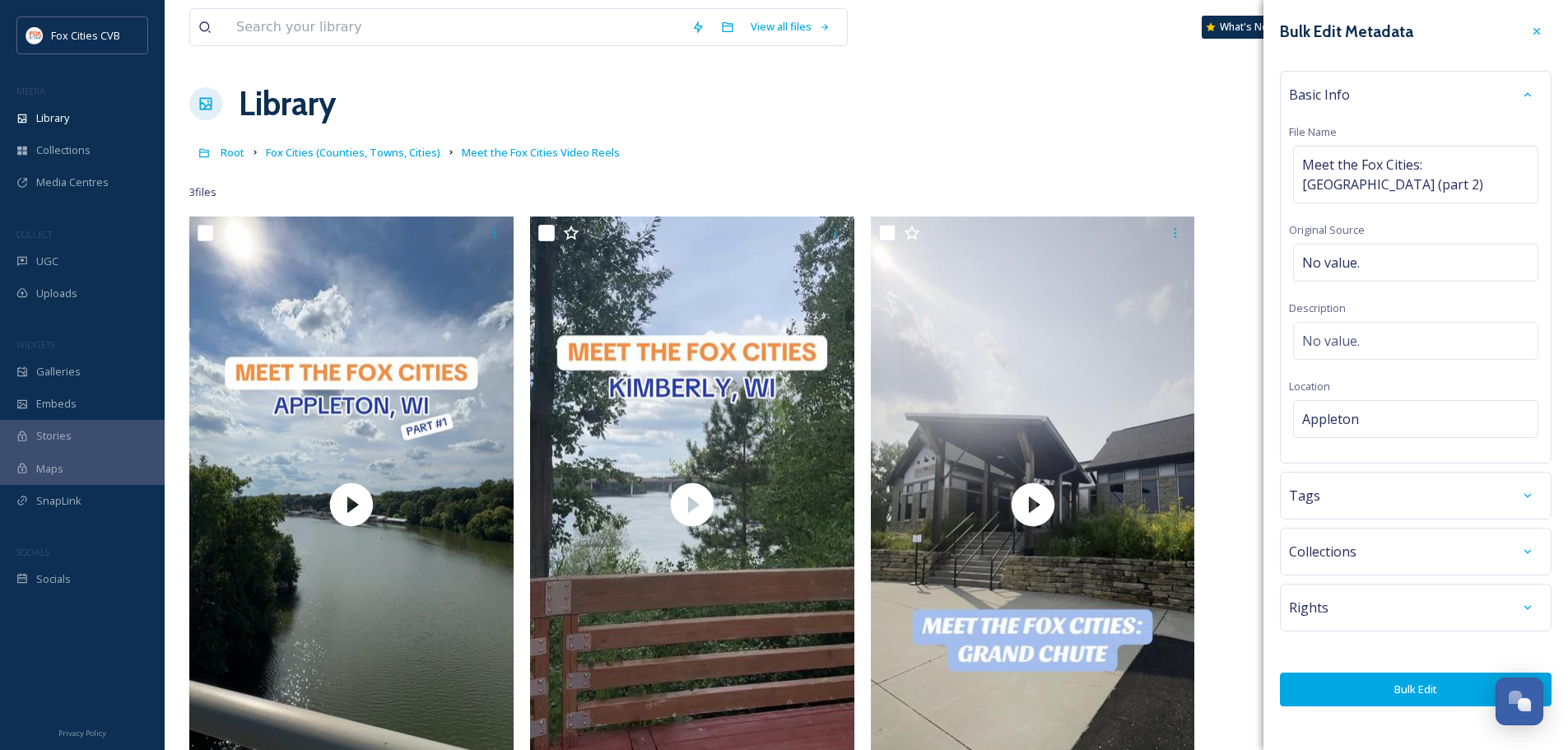
click at [1360, 677] on button "Bulk Edit" at bounding box center [1416, 689] width 272 height 34
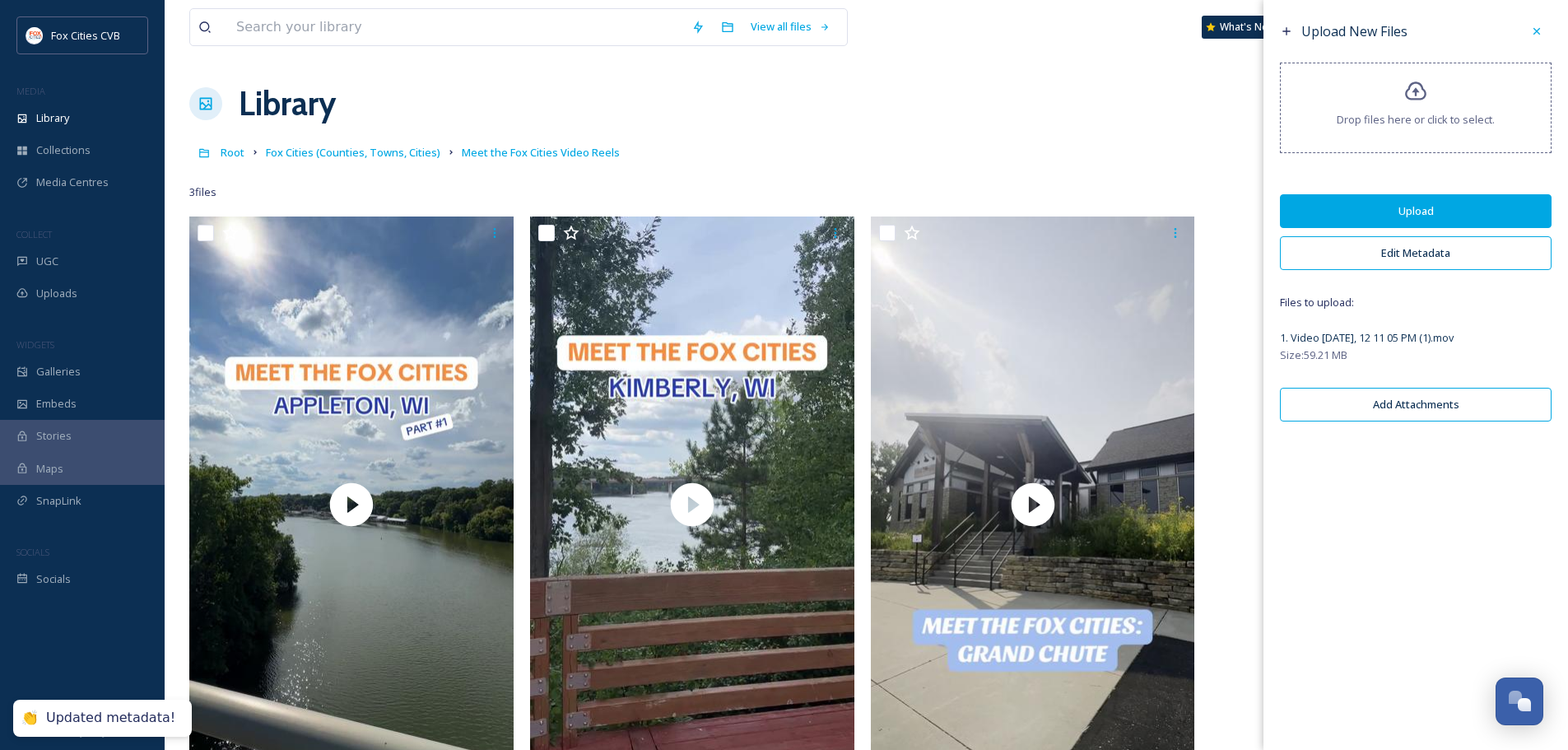
click at [1377, 201] on button "Upload" at bounding box center [1416, 211] width 272 height 34
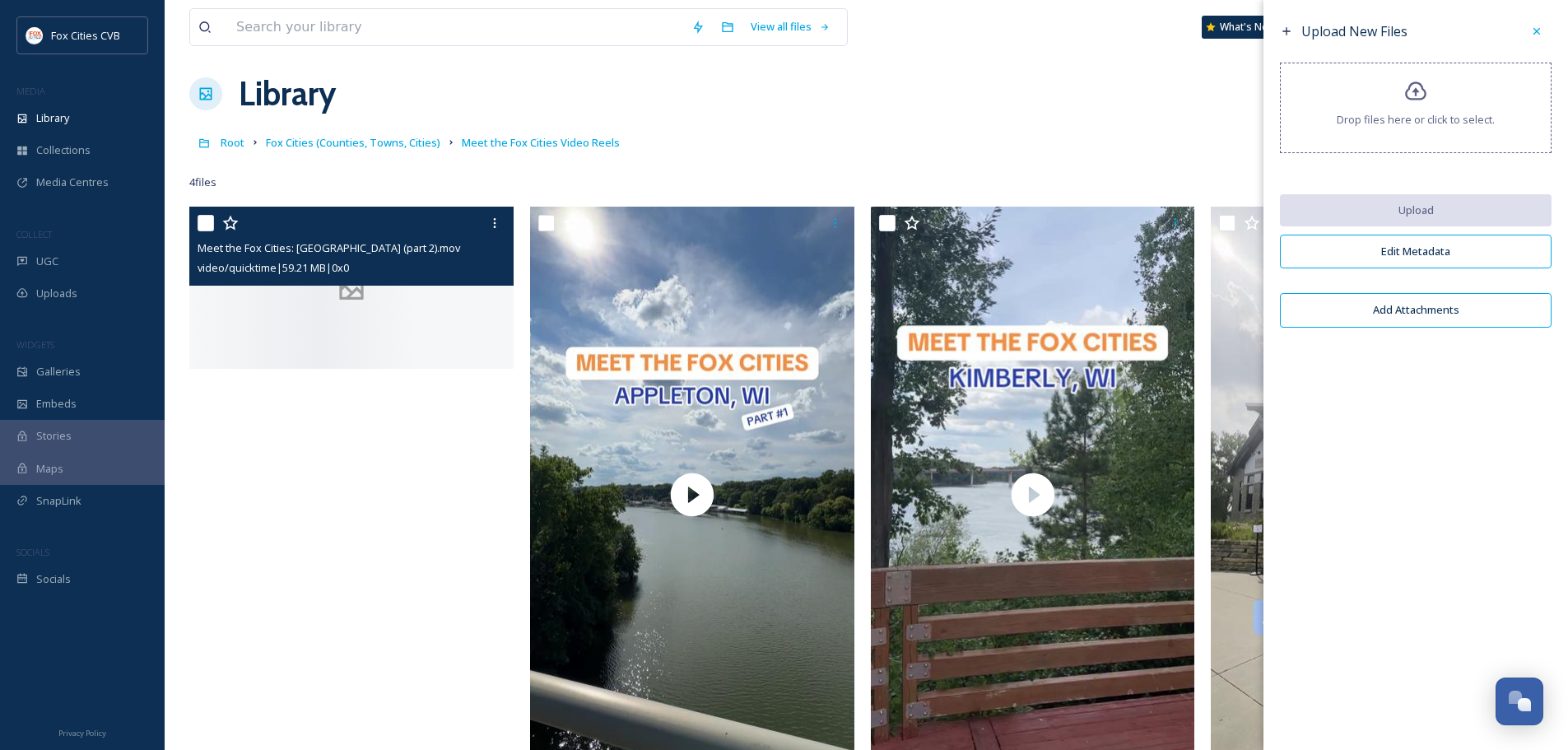
scroll to position [0, 0]
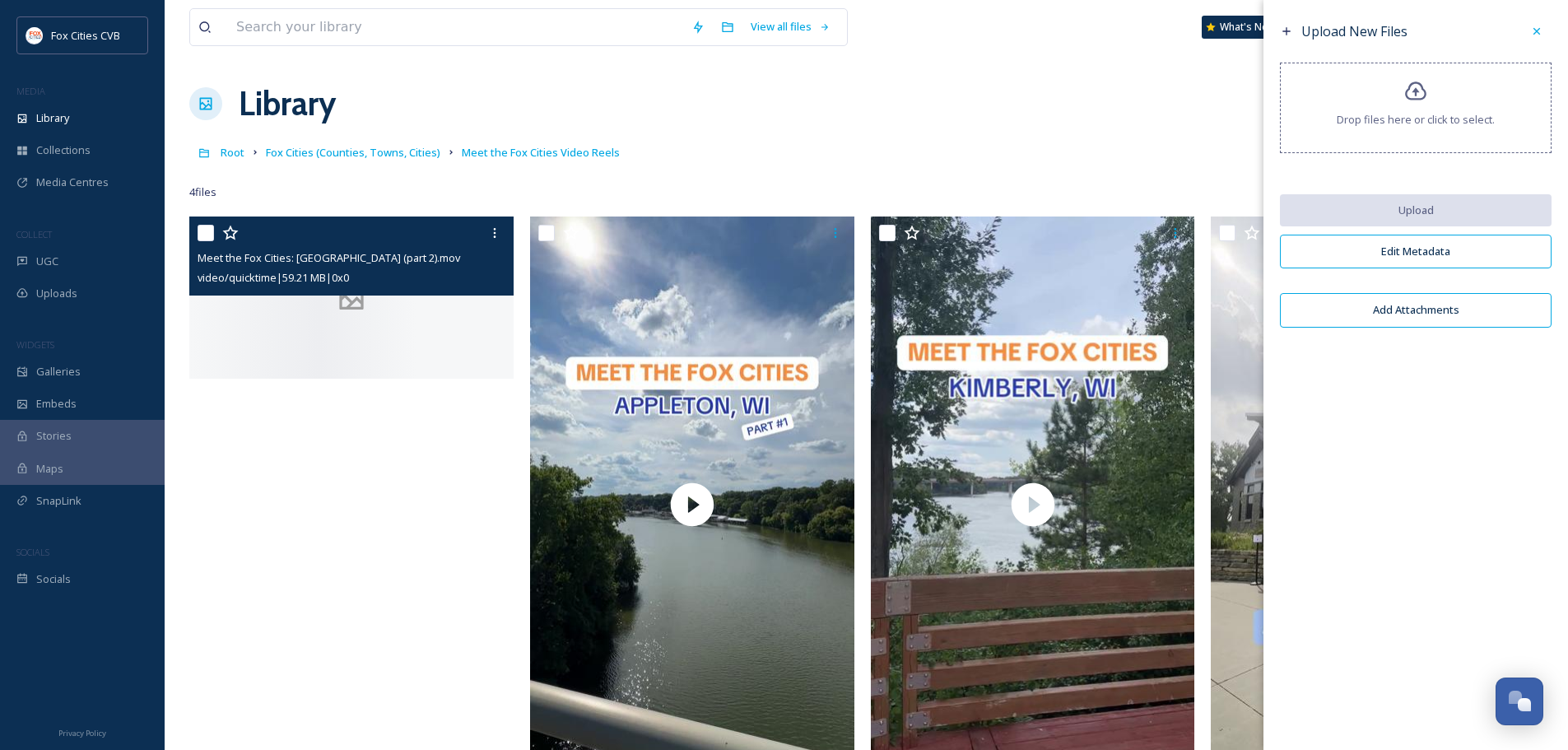
click at [354, 378] on div at bounding box center [352, 297] width 325 height 162
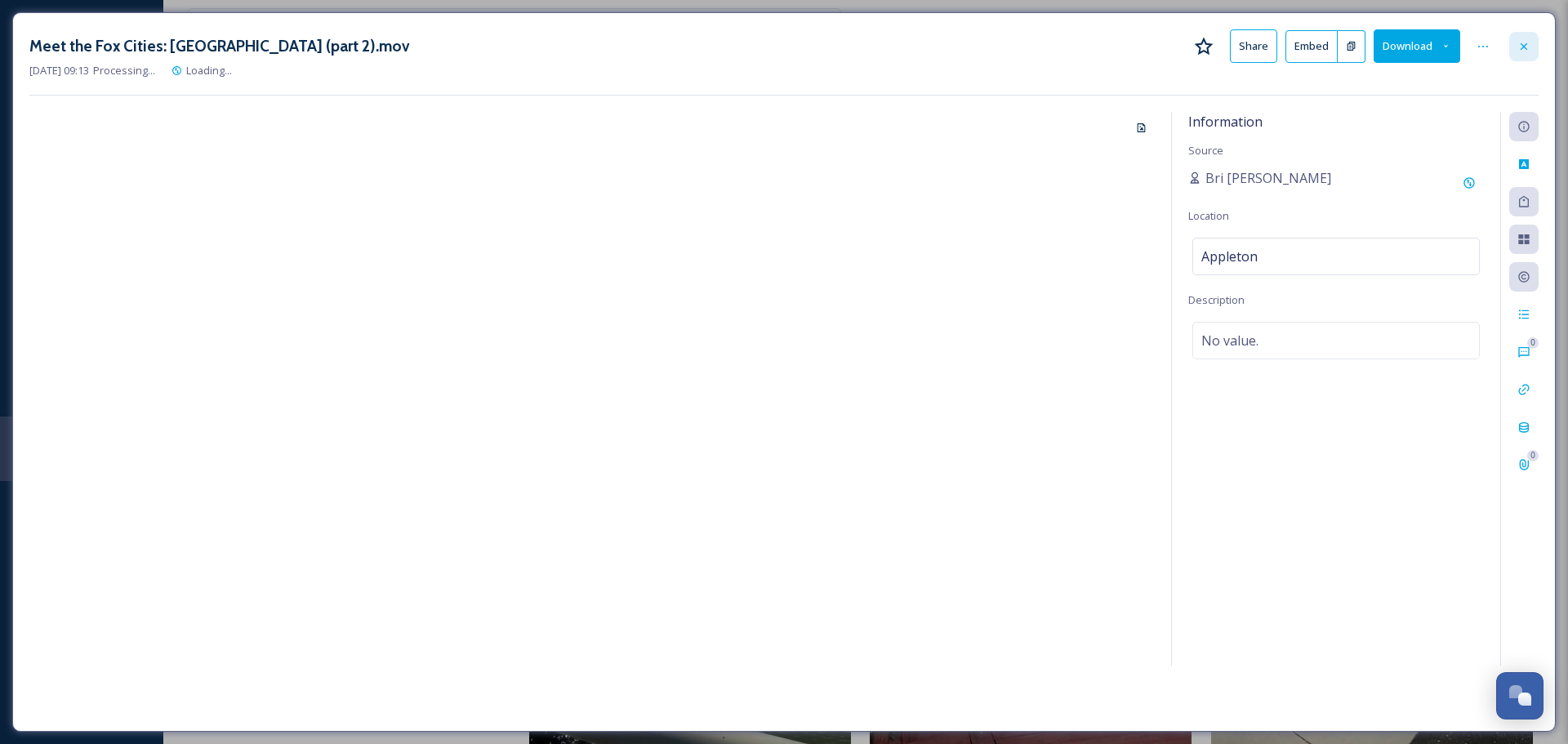
click at [1528, 44] on icon at bounding box center [1523, 46] width 13 height 13
